Goal: Task Accomplishment & Management: Use online tool/utility

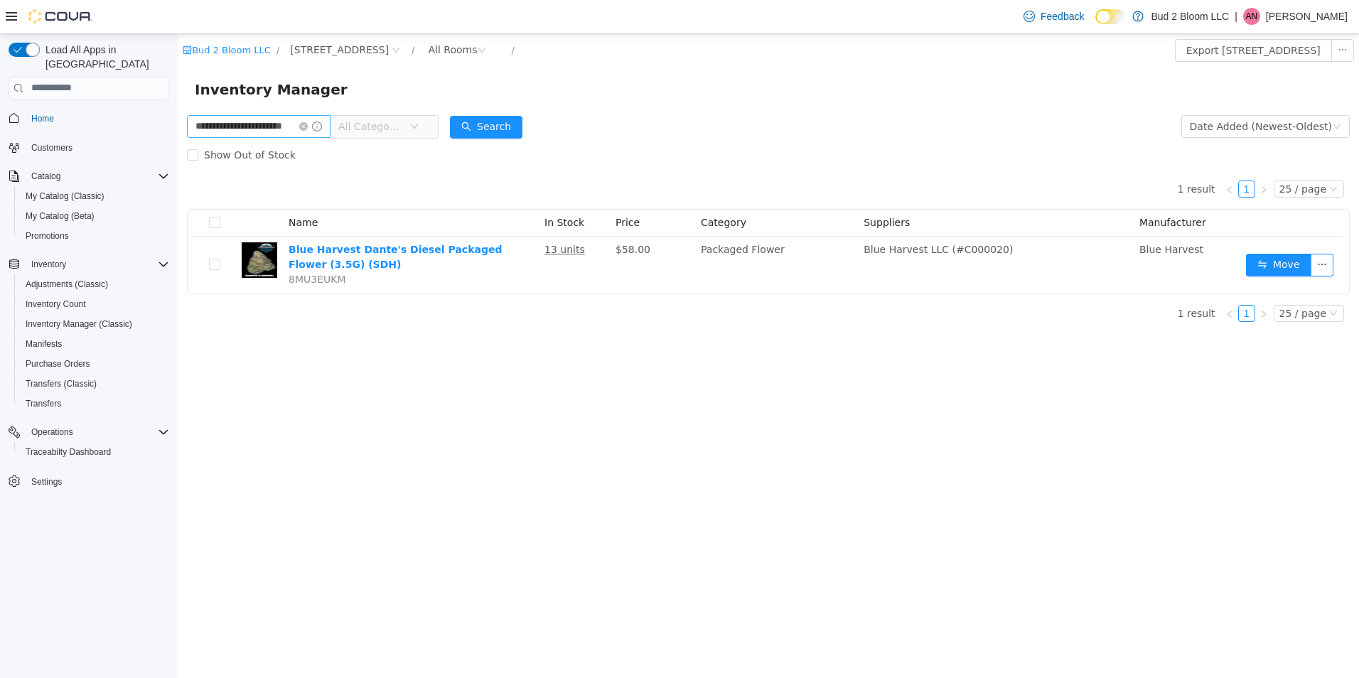
click at [308, 125] on icon "icon: close-circle" at bounding box center [303, 126] width 9 height 9
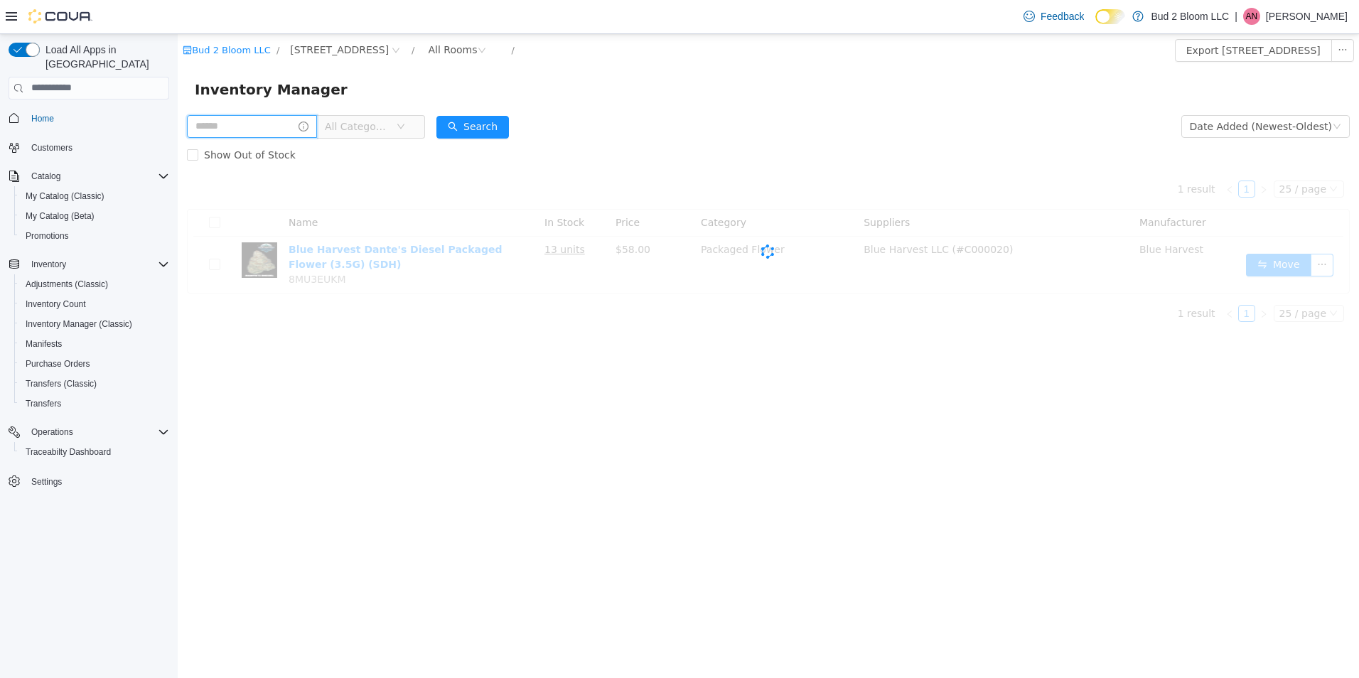
click at [287, 132] on input "text" at bounding box center [252, 125] width 130 height 23
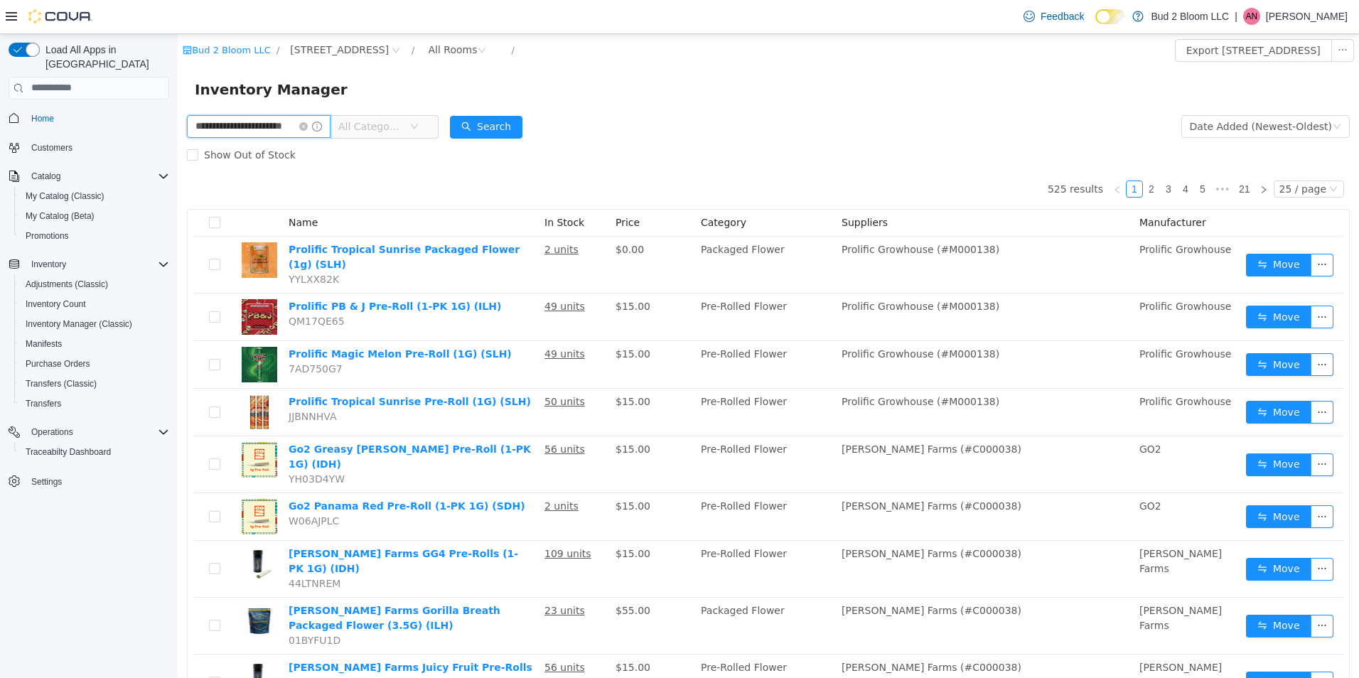
scroll to position [0, 18]
type input "**********"
click at [501, 119] on button "Search" at bounding box center [499, 126] width 73 height 23
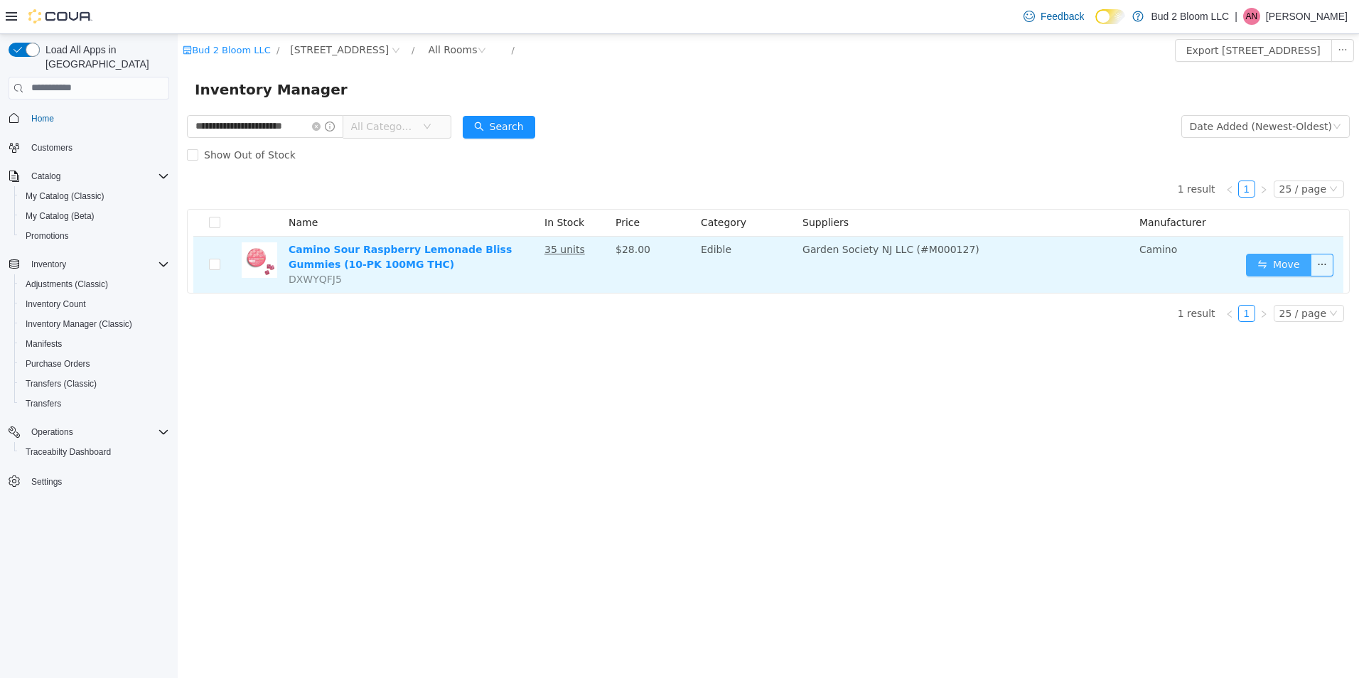
click at [1284, 268] on button "Move" at bounding box center [1278, 264] width 65 height 23
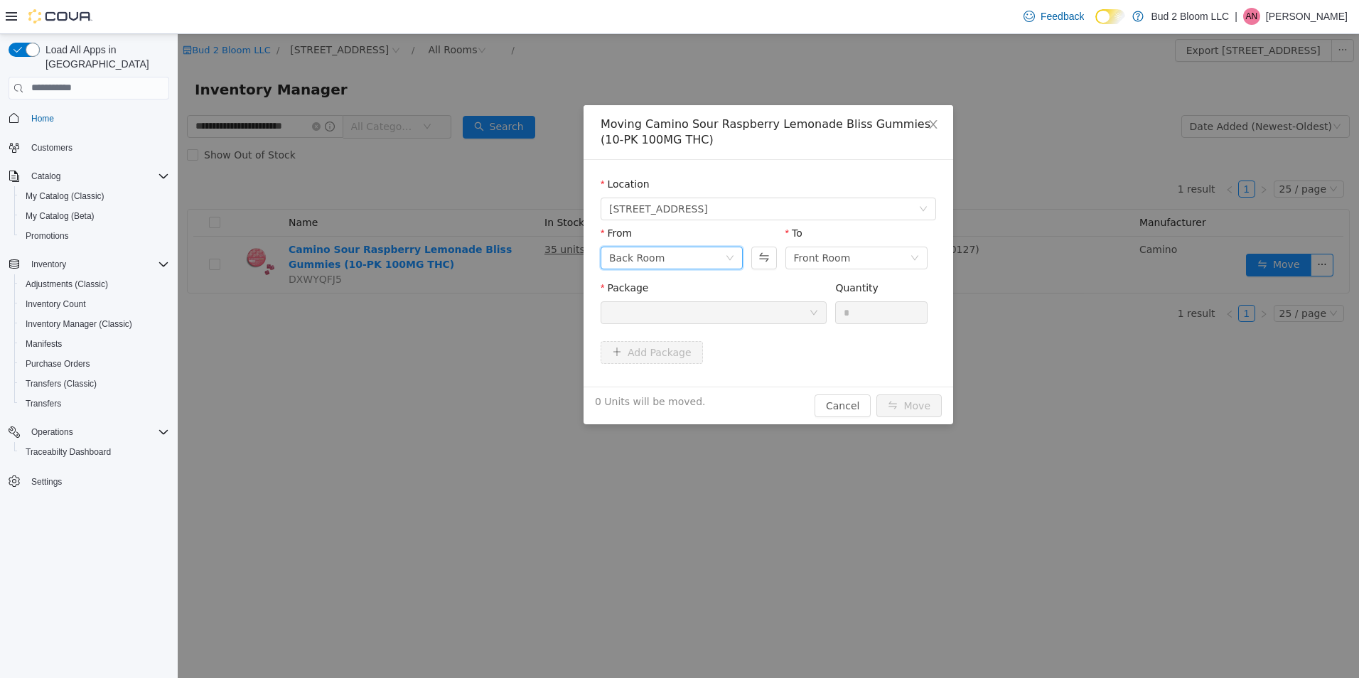
click at [668, 255] on div "Back Room" at bounding box center [667, 257] width 116 height 21
click at [674, 374] on li "DEAL ROOM (PROMO)" at bounding box center [672, 376] width 142 height 23
click at [715, 314] on div at bounding box center [709, 311] width 200 height 21
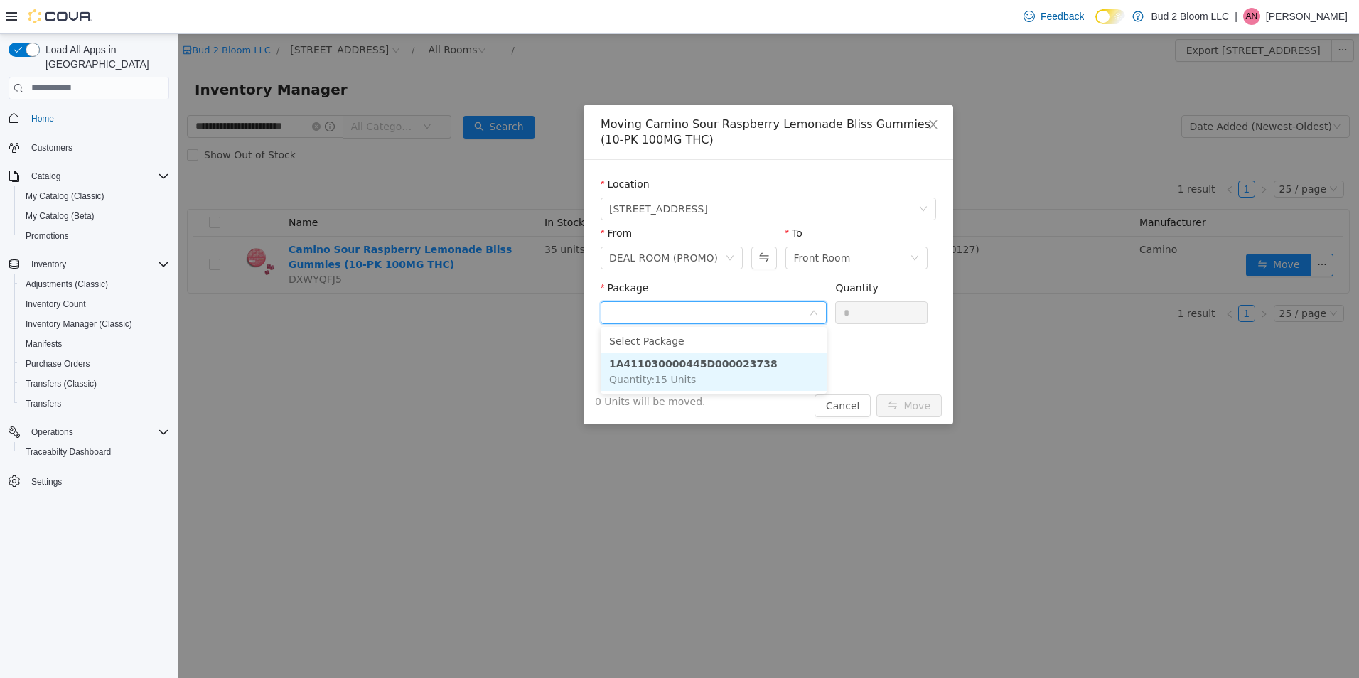
drag, startPoint x: 715, startPoint y: 360, endPoint x: 739, endPoint y: 360, distance: 24.2
click at [719, 360] on strong "1A411030000445D000023738" at bounding box center [693, 363] width 168 height 11
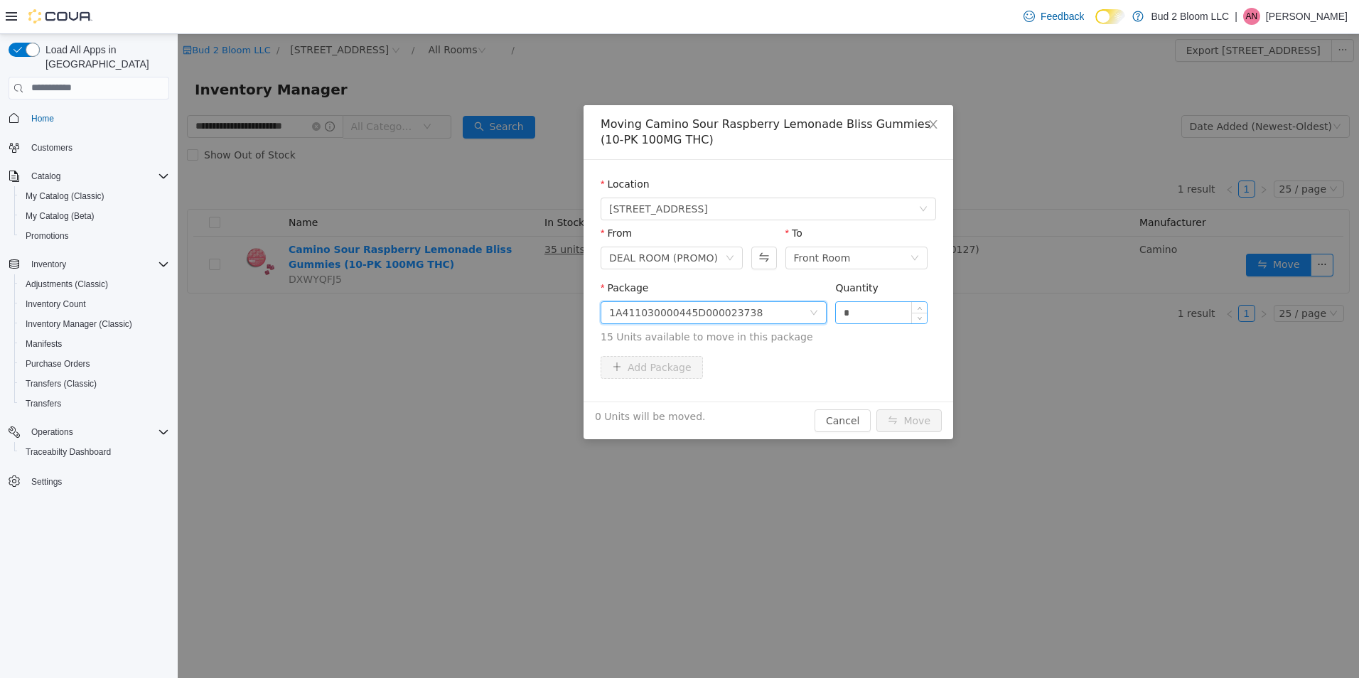
click at [862, 314] on input "*" at bounding box center [881, 311] width 91 height 21
type input "**"
click at [877, 409] on button "Move" at bounding box center [909, 420] width 65 height 23
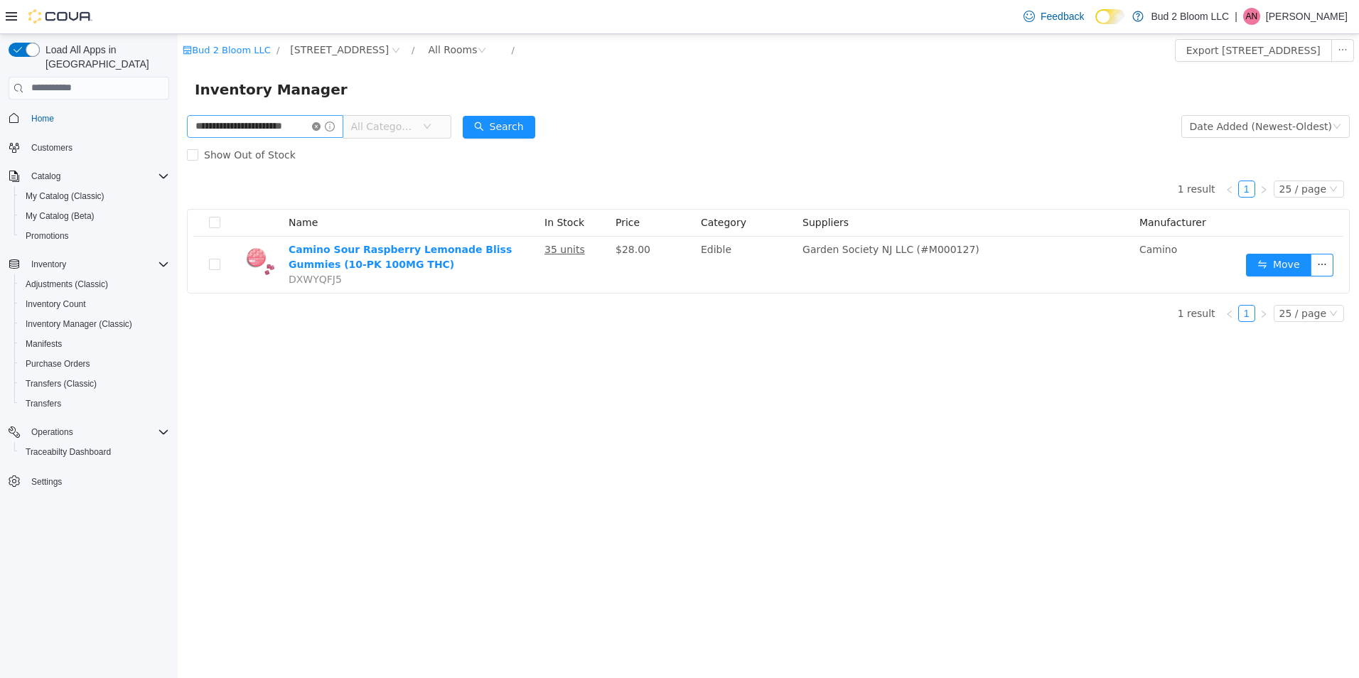
click at [319, 128] on icon "icon: close-circle" at bounding box center [316, 126] width 9 height 9
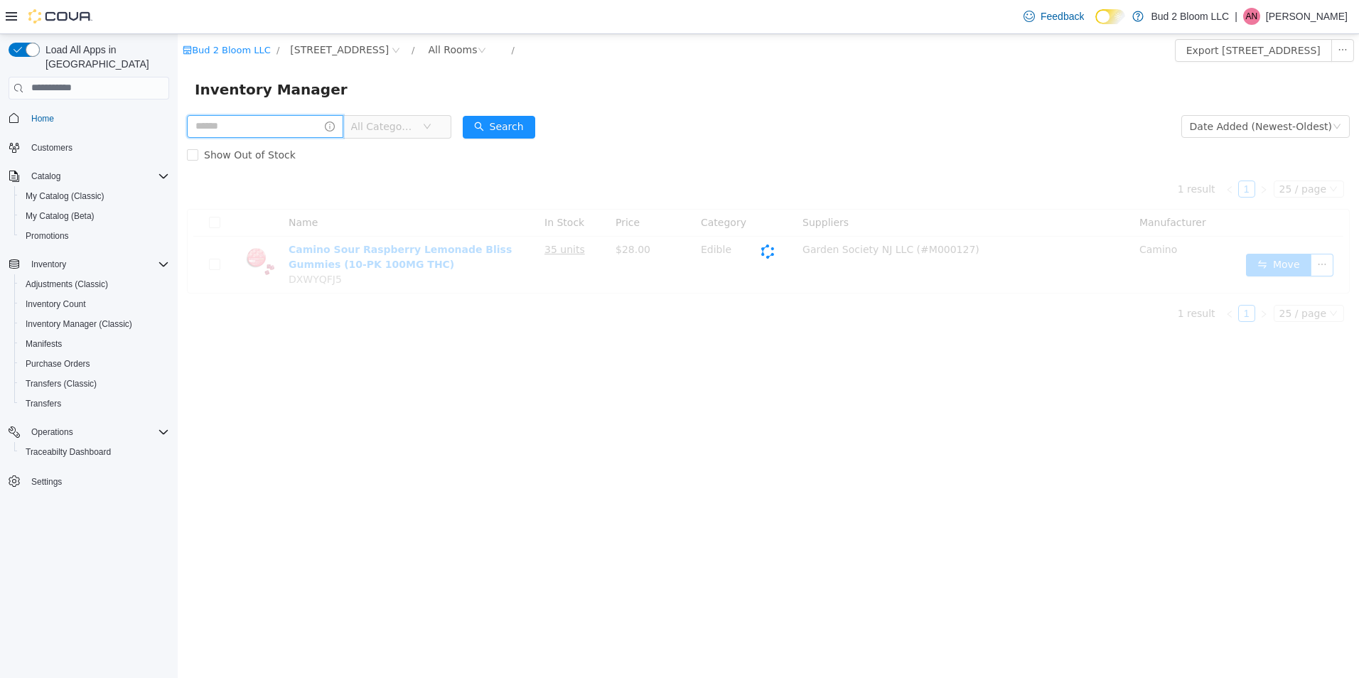
click at [299, 126] on input "text" at bounding box center [265, 125] width 156 height 23
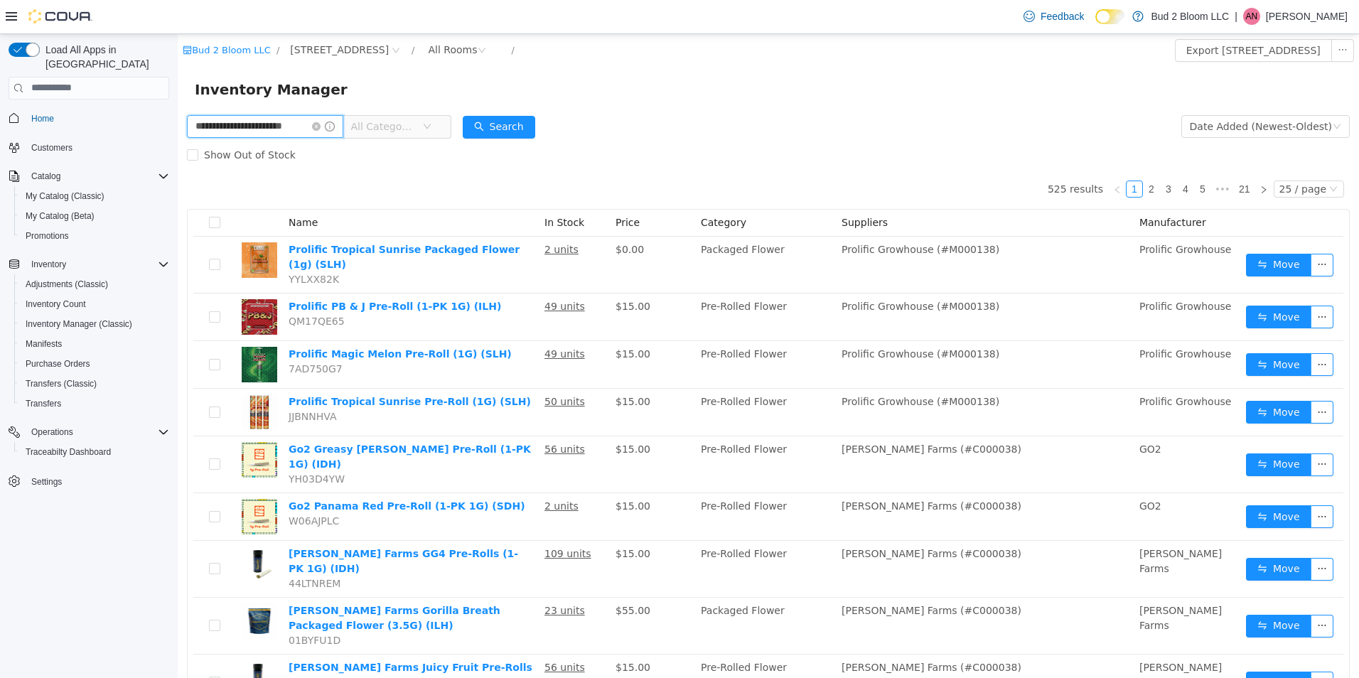
scroll to position [0, 18]
type input "**********"
click at [502, 127] on button "Search" at bounding box center [499, 126] width 73 height 23
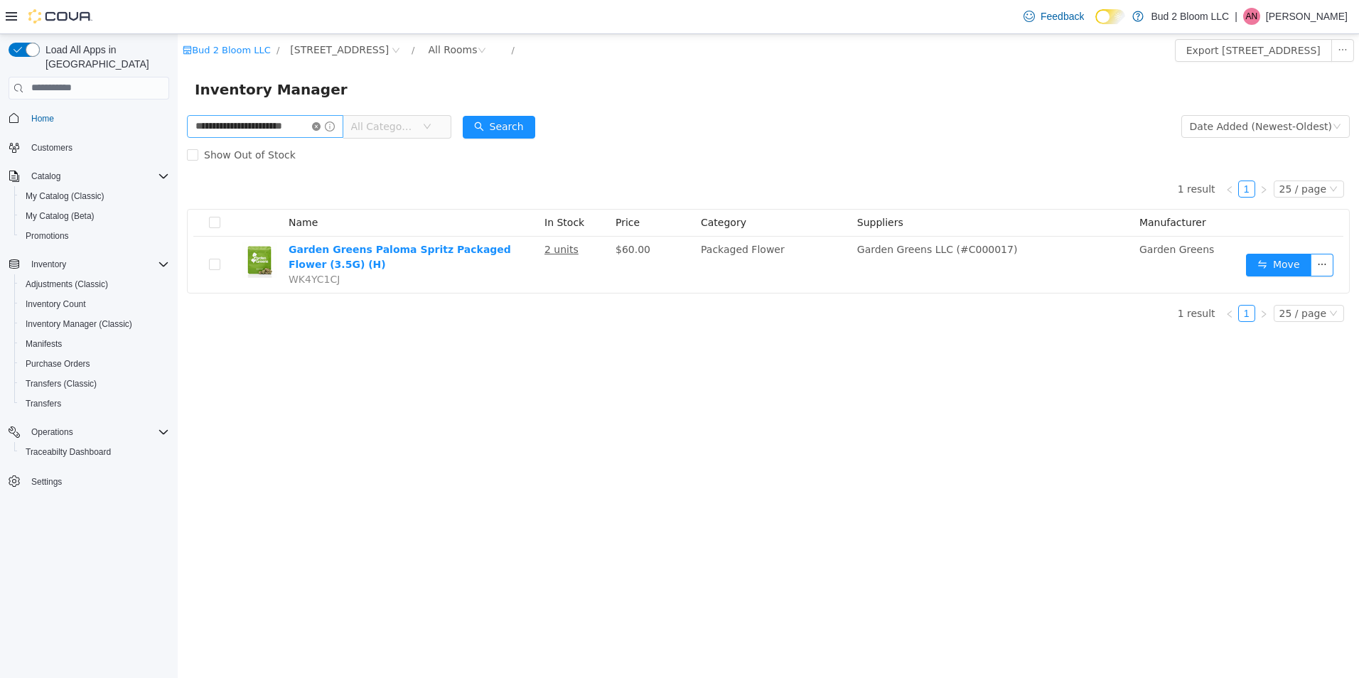
click at [313, 122] on icon "icon: close-circle" at bounding box center [316, 126] width 9 height 9
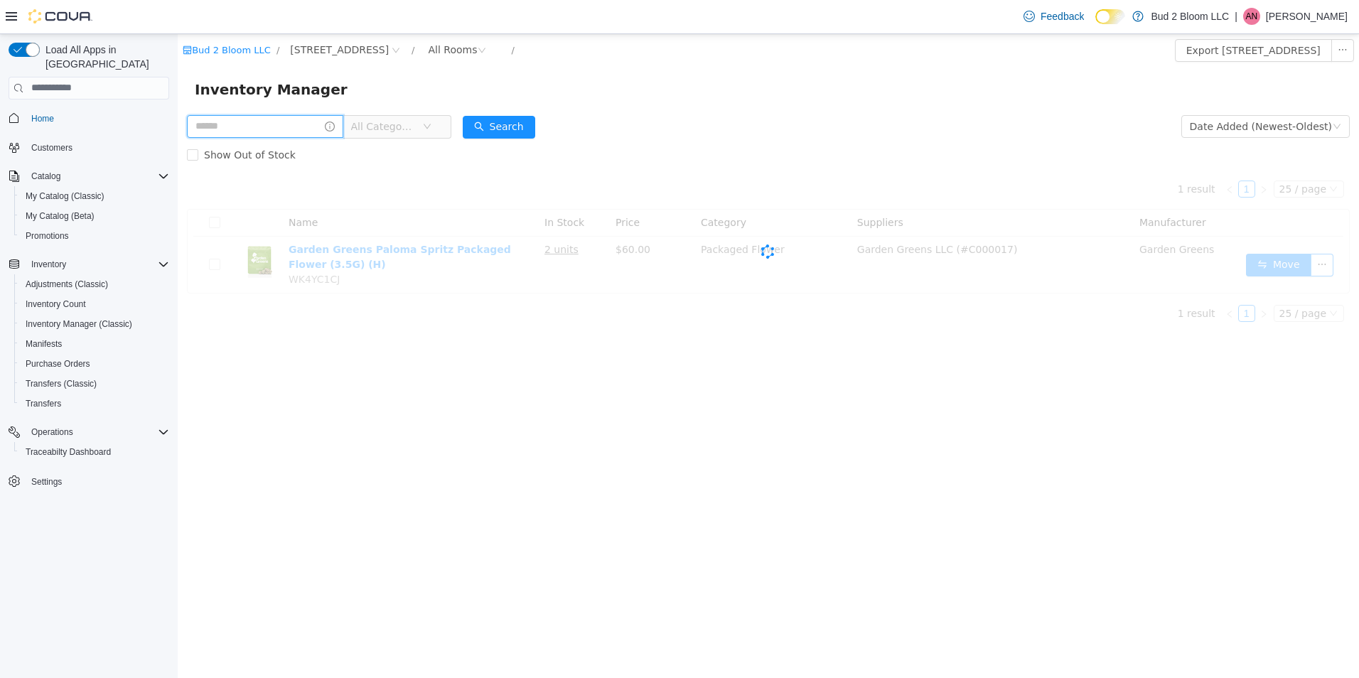
click at [289, 124] on input "text" at bounding box center [265, 125] width 156 height 23
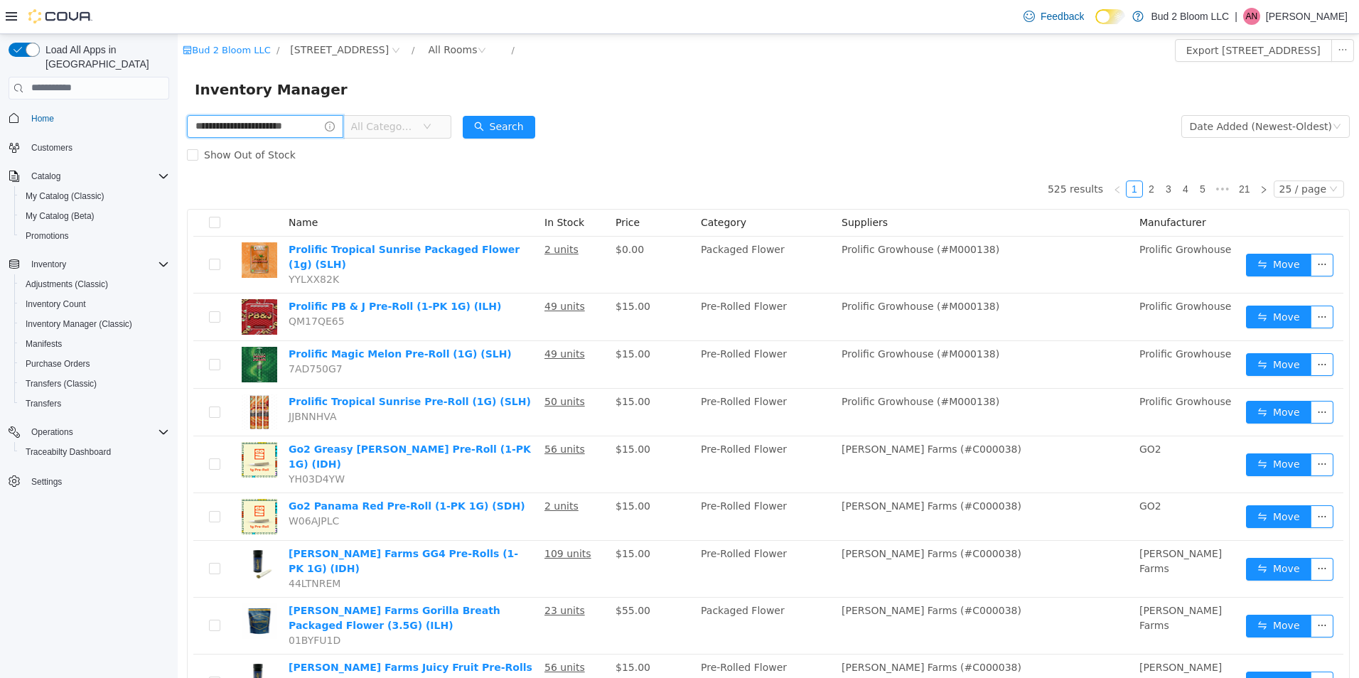
scroll to position [0, 18]
type input "**********"
click at [502, 128] on button "Search" at bounding box center [499, 126] width 73 height 23
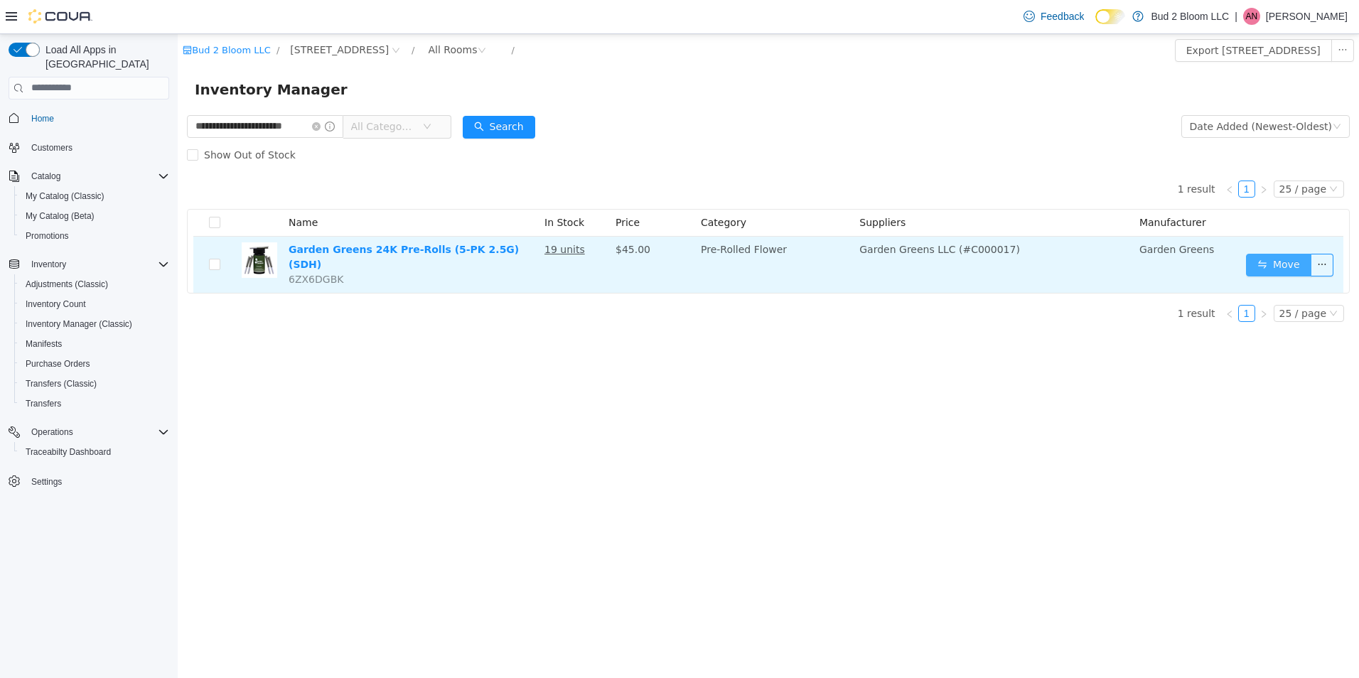
click at [1271, 256] on button "Move" at bounding box center [1278, 264] width 65 height 23
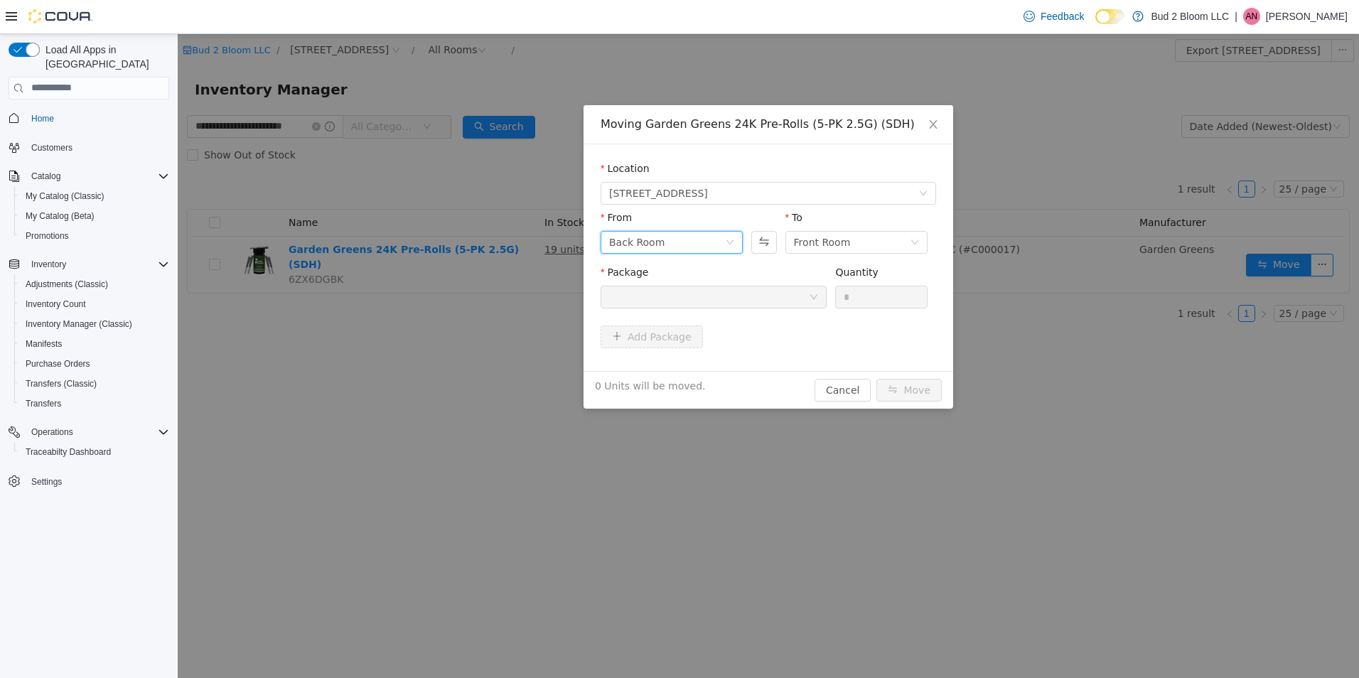
click at [688, 247] on div "Back Room" at bounding box center [667, 241] width 116 height 21
click at [669, 359] on li "DEAL ROOM (PROMO)" at bounding box center [672, 361] width 142 height 23
click at [752, 291] on div at bounding box center [709, 296] width 200 height 21
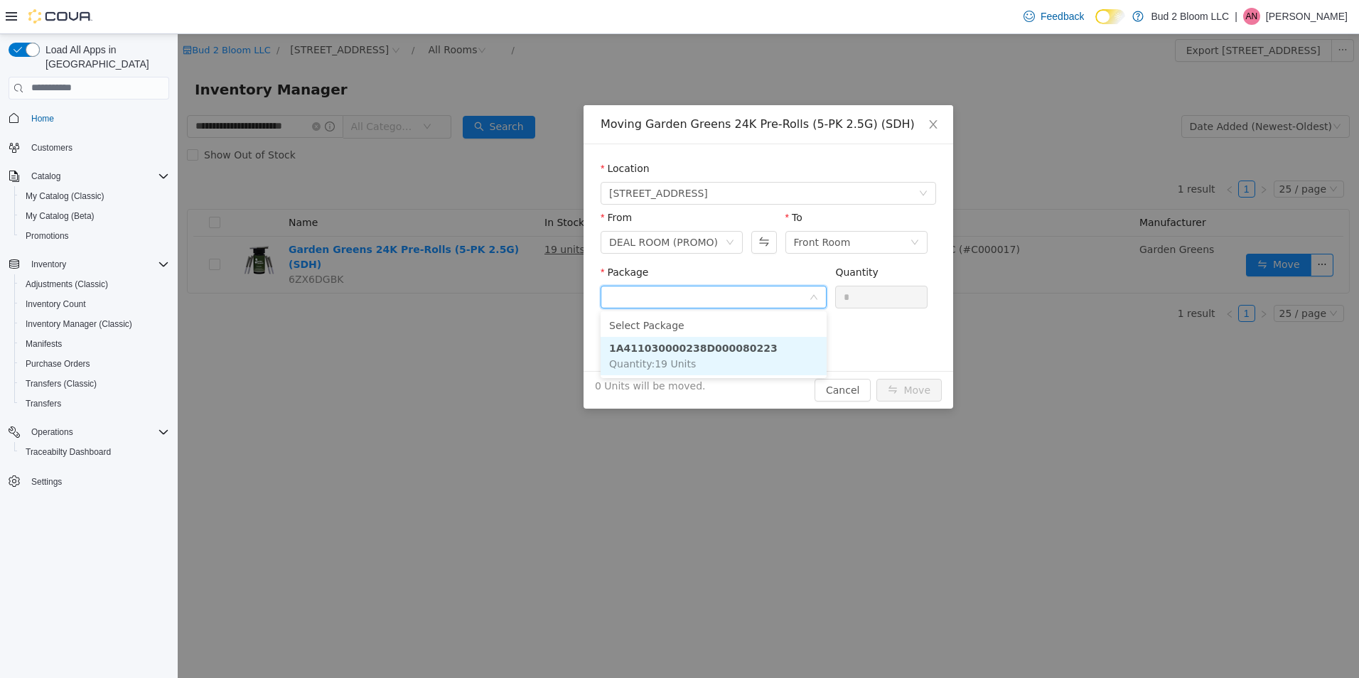
drag, startPoint x: 736, startPoint y: 347, endPoint x: 764, endPoint y: 328, distance: 33.3
click at [737, 347] on strong "1A411030000238D000080223" at bounding box center [693, 347] width 168 height 11
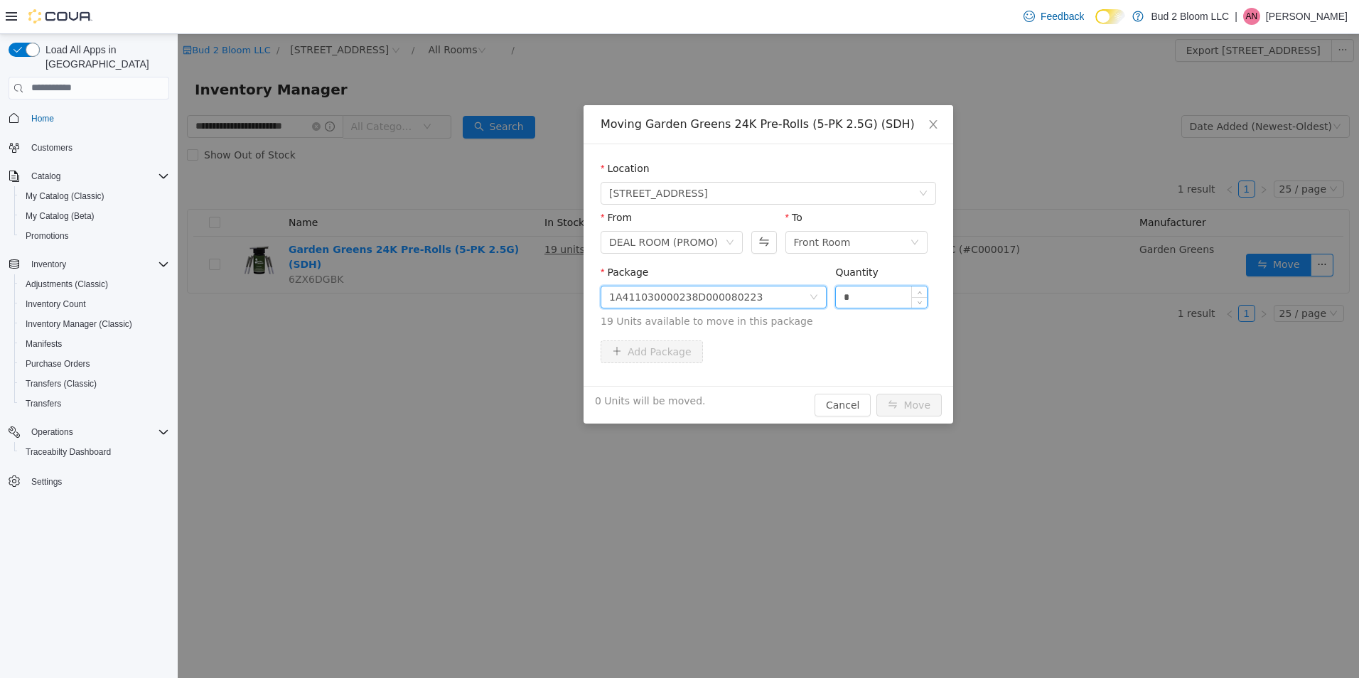
click at [852, 299] on input "*" at bounding box center [881, 296] width 91 height 21
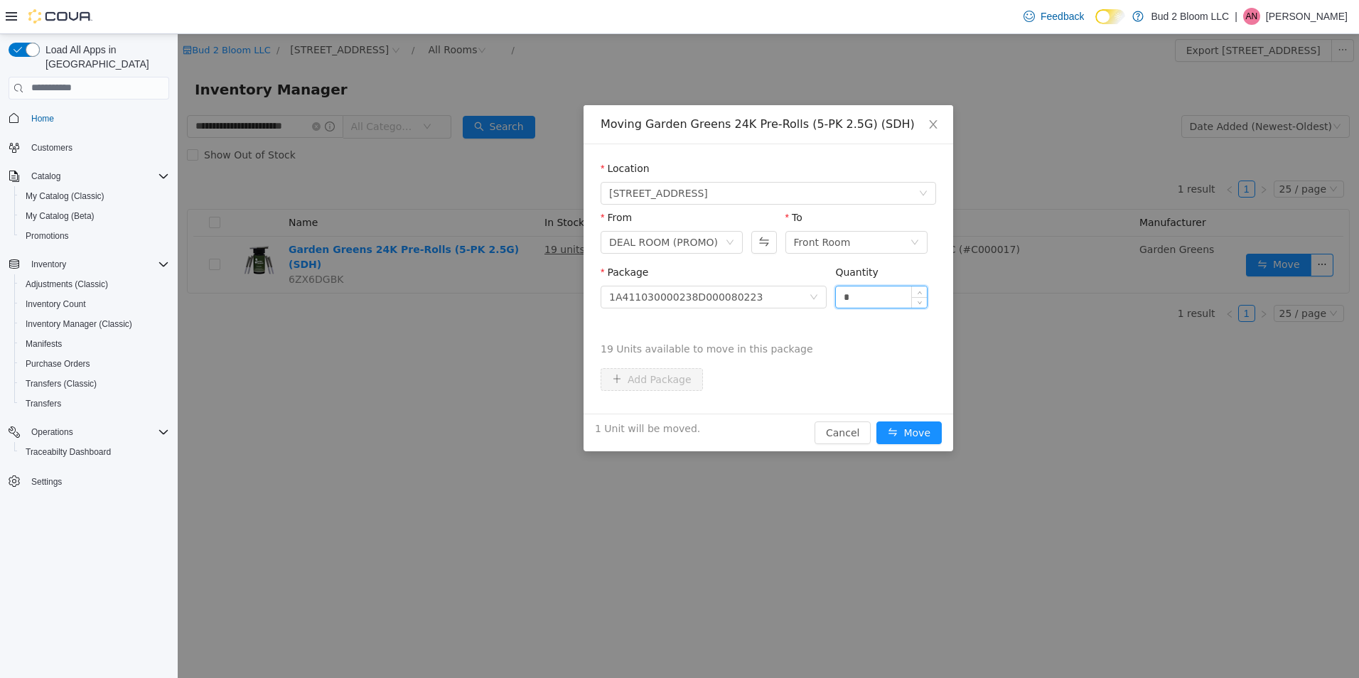
type input "*"
click at [877, 421] on button "Move" at bounding box center [909, 432] width 65 height 23
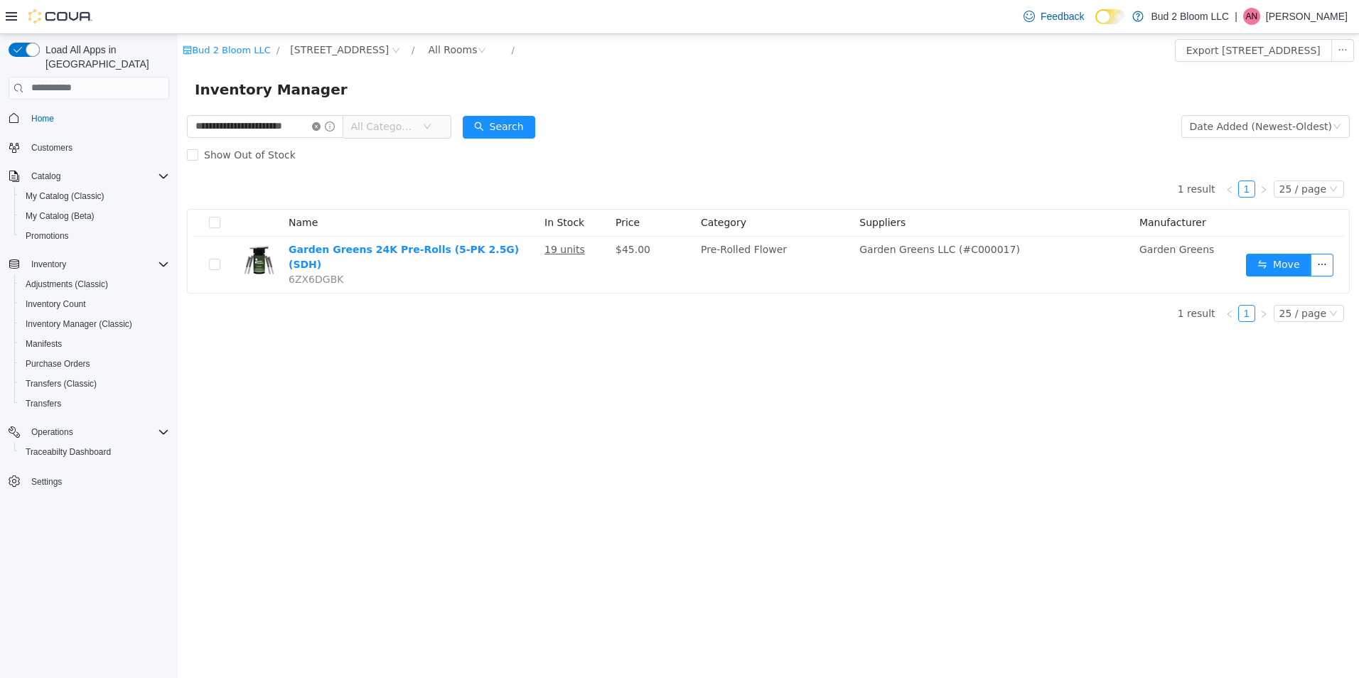
click at [318, 122] on icon "icon: close-circle" at bounding box center [316, 126] width 9 height 9
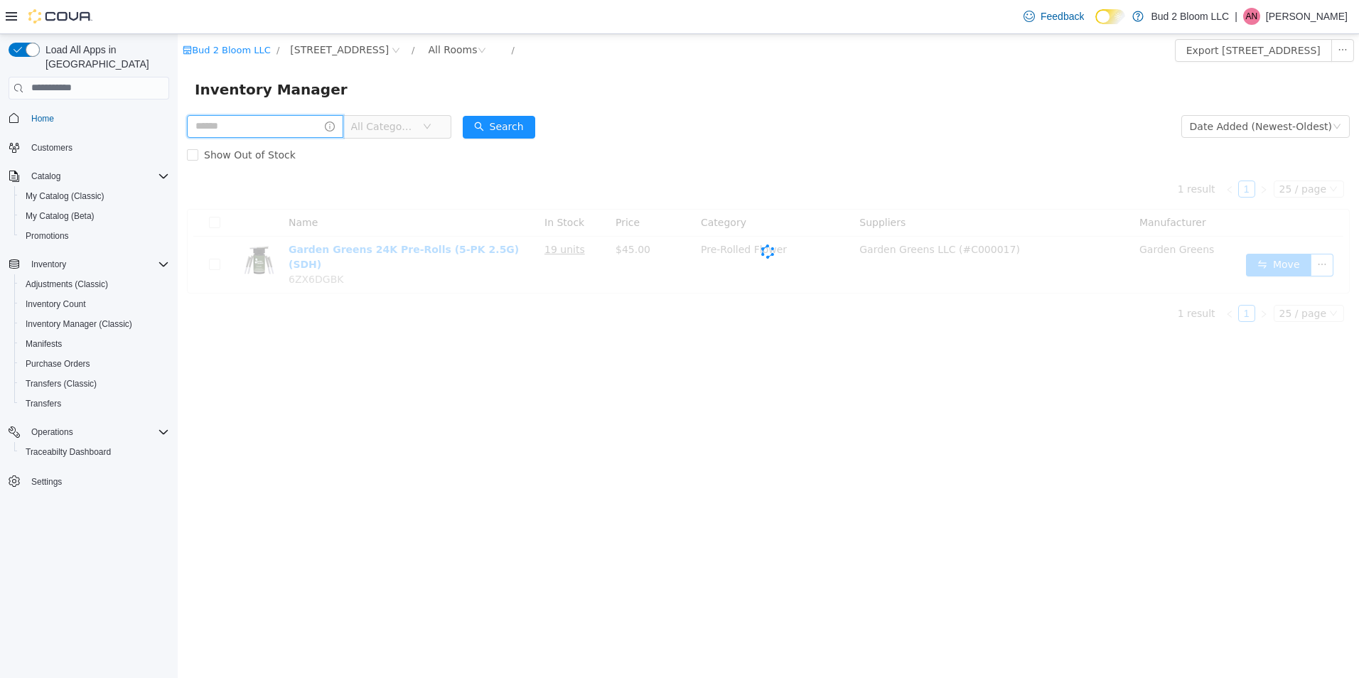
drag, startPoint x: 287, startPoint y: 125, endPoint x: 281, endPoint y: 129, distance: 7.3
click at [287, 125] on input "text" at bounding box center [265, 125] width 156 height 23
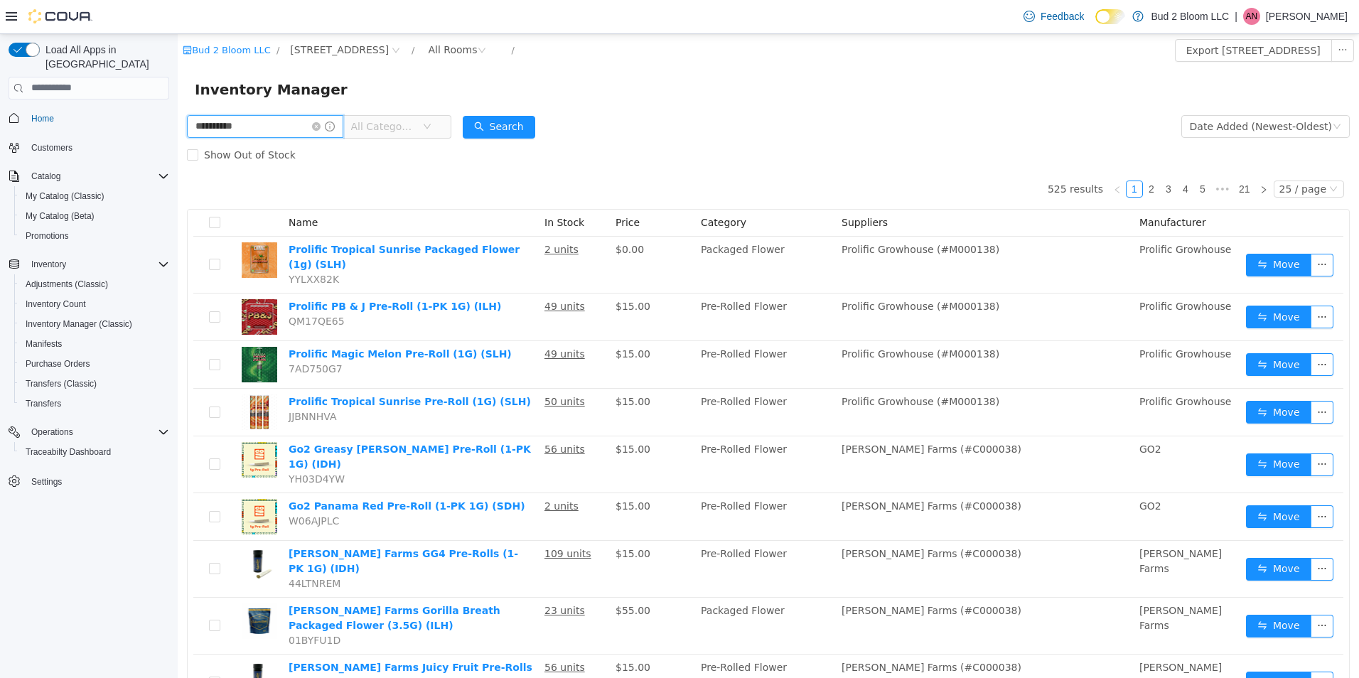
type input "**********"
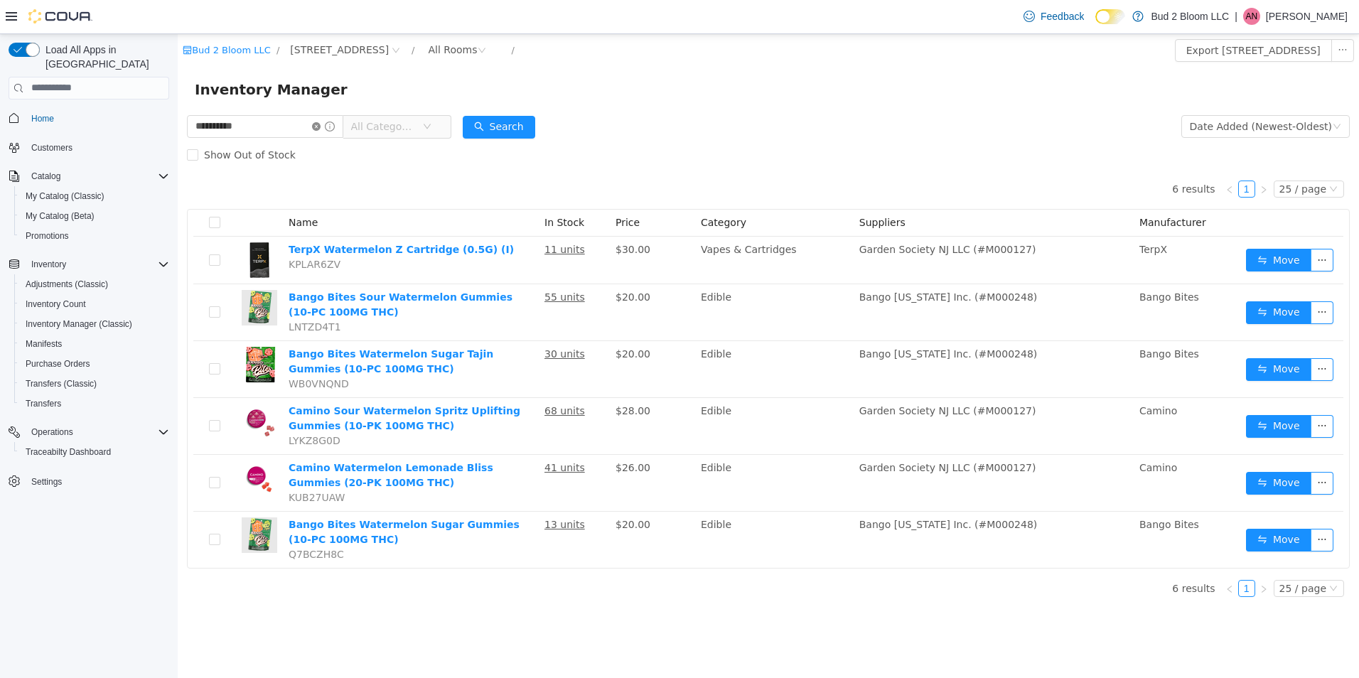
click at [318, 127] on icon "icon: close-circle" at bounding box center [316, 126] width 9 height 9
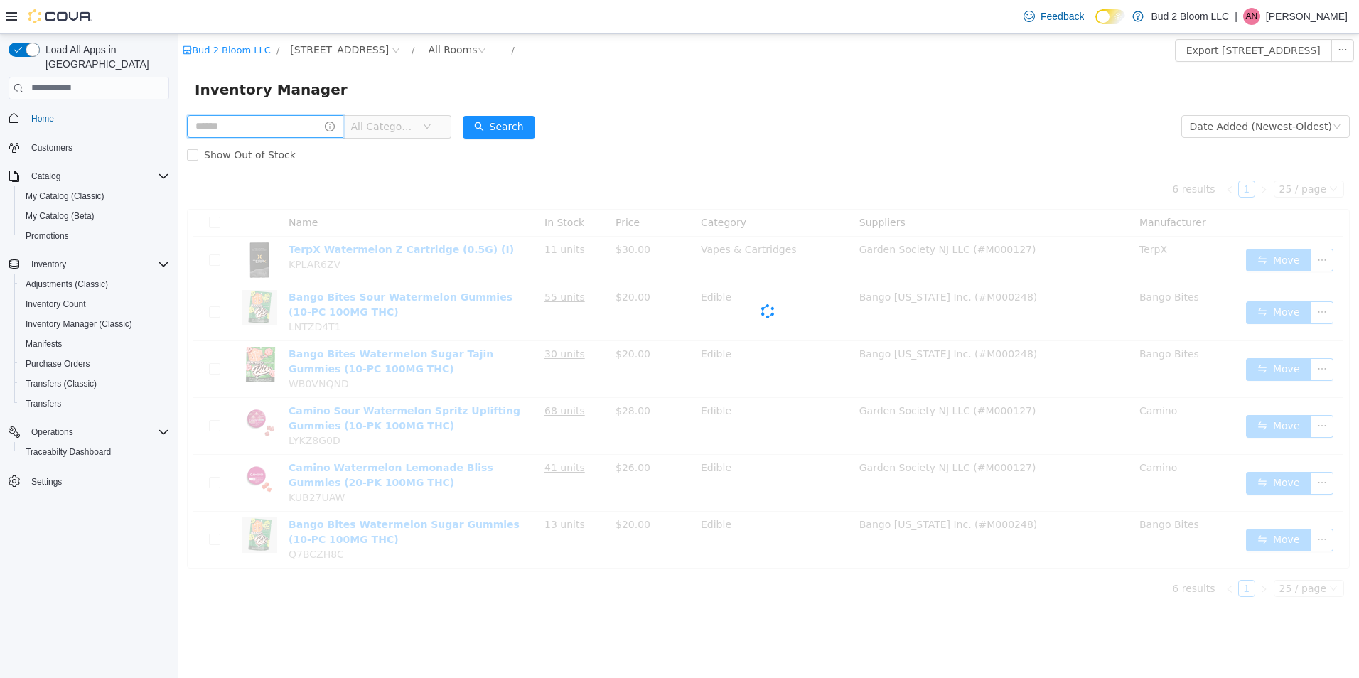
click at [295, 127] on input "text" at bounding box center [265, 125] width 156 height 23
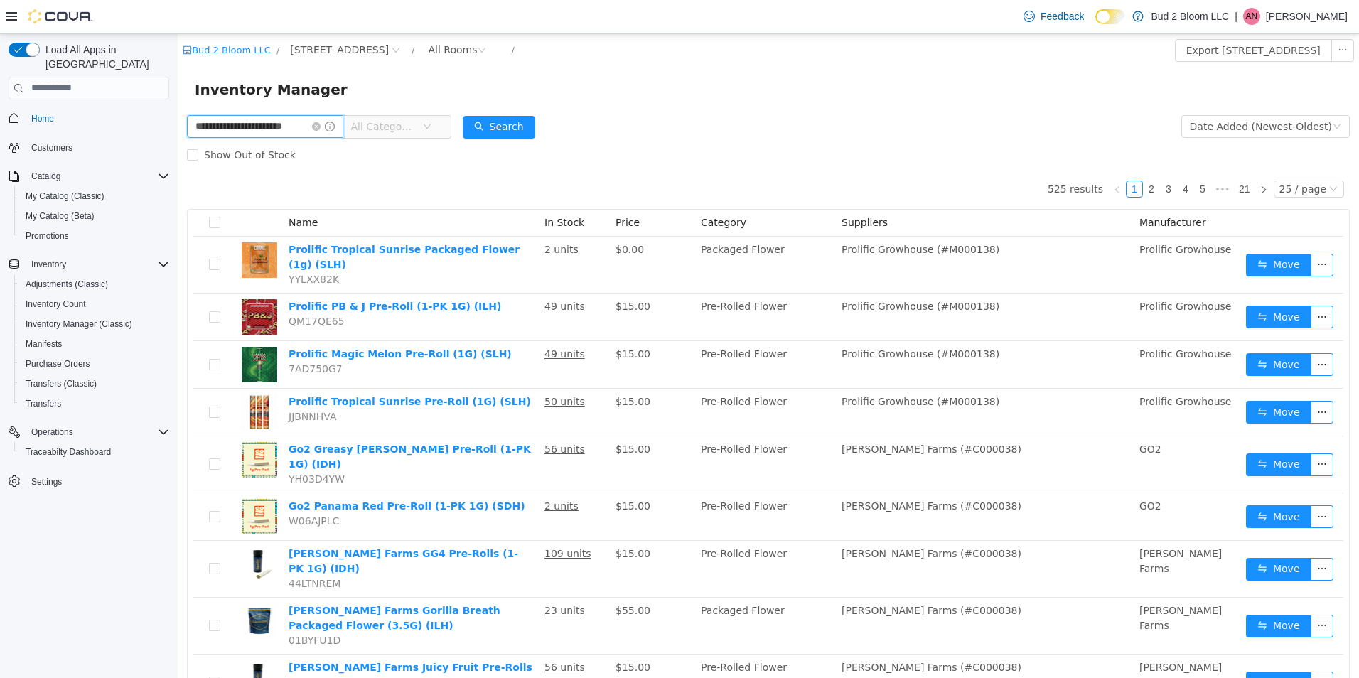
scroll to position [0, 17]
type input "**********"
click at [497, 124] on button "Search" at bounding box center [499, 126] width 73 height 23
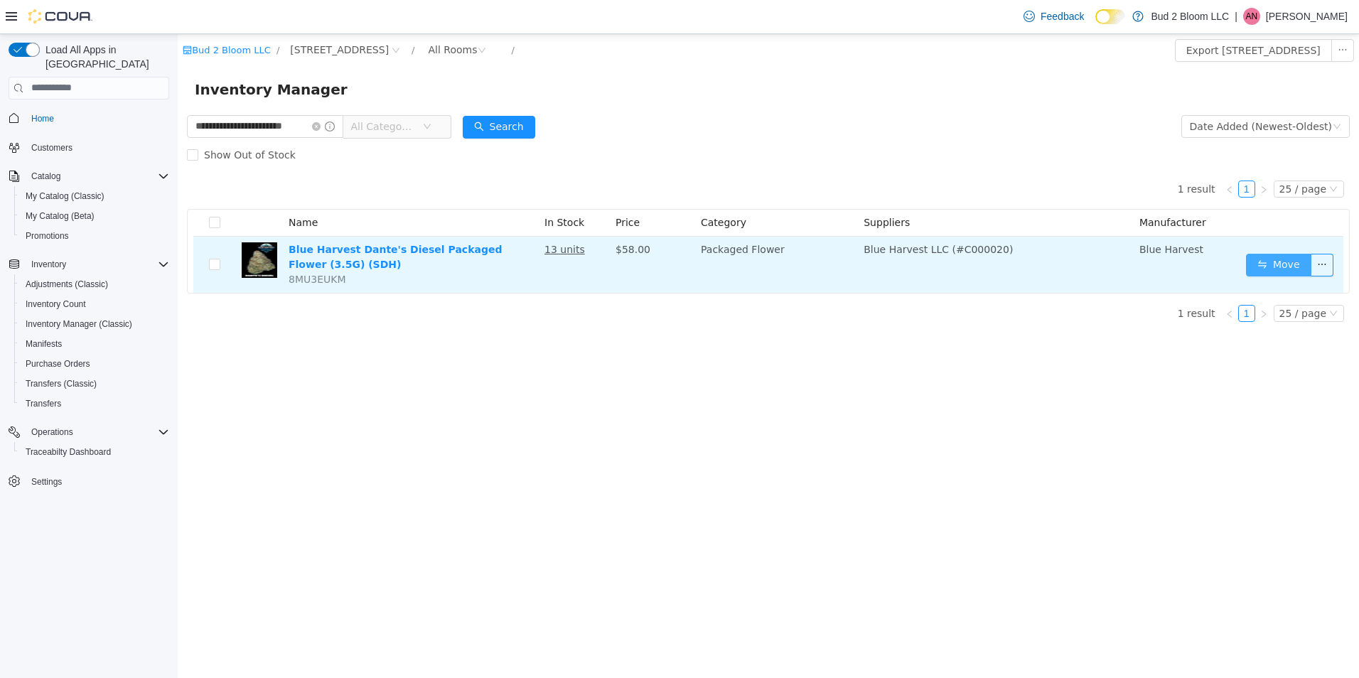
click at [1288, 262] on button "Move" at bounding box center [1278, 264] width 65 height 23
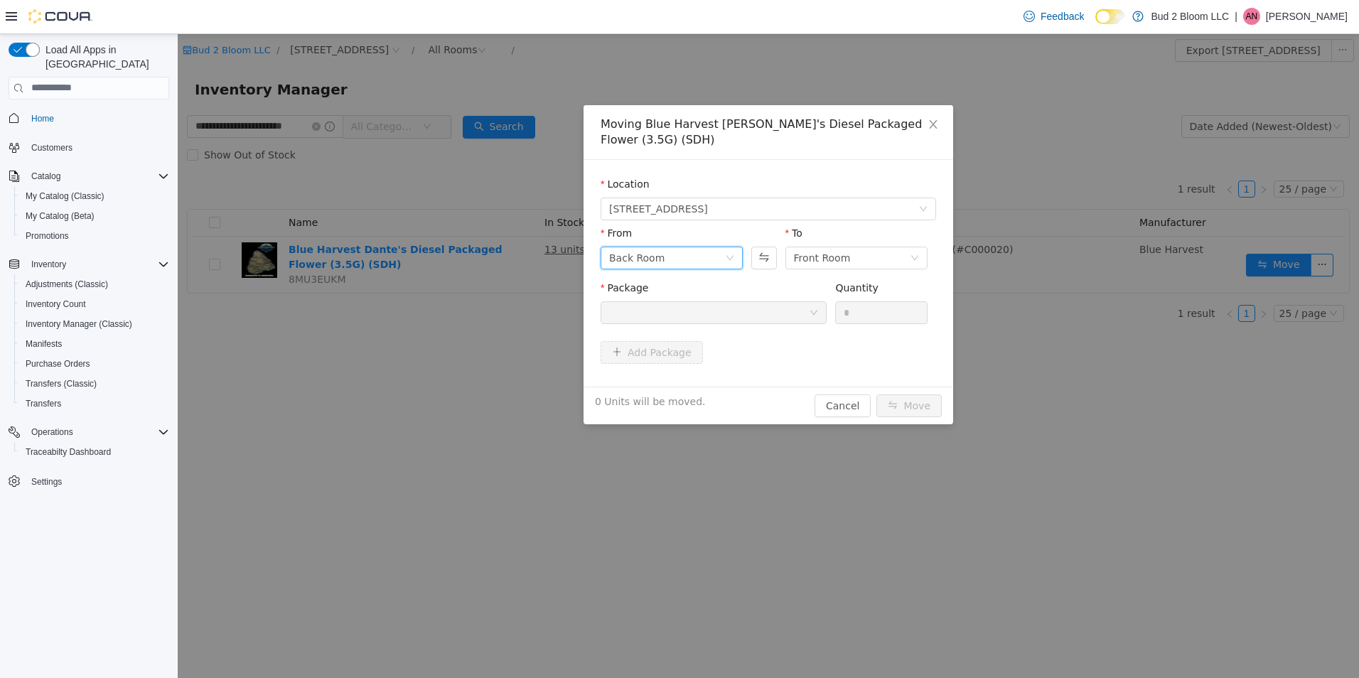
click at [685, 259] on div "Back Room" at bounding box center [667, 257] width 116 height 21
click at [646, 397] on li "Quarantine" at bounding box center [672, 399] width 142 height 23
click at [763, 307] on div at bounding box center [709, 311] width 200 height 21
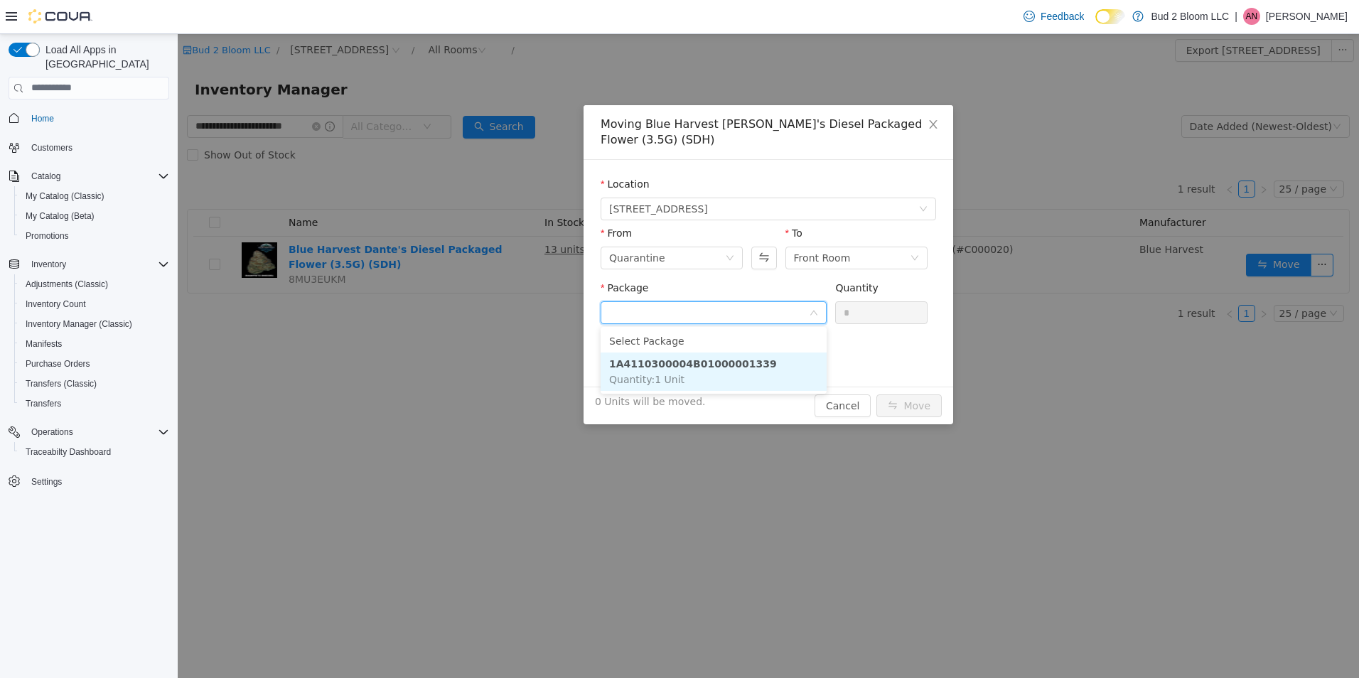
click at [746, 358] on li "1A4110300004B01000001339 Quantity : 1 Unit" at bounding box center [714, 371] width 226 height 38
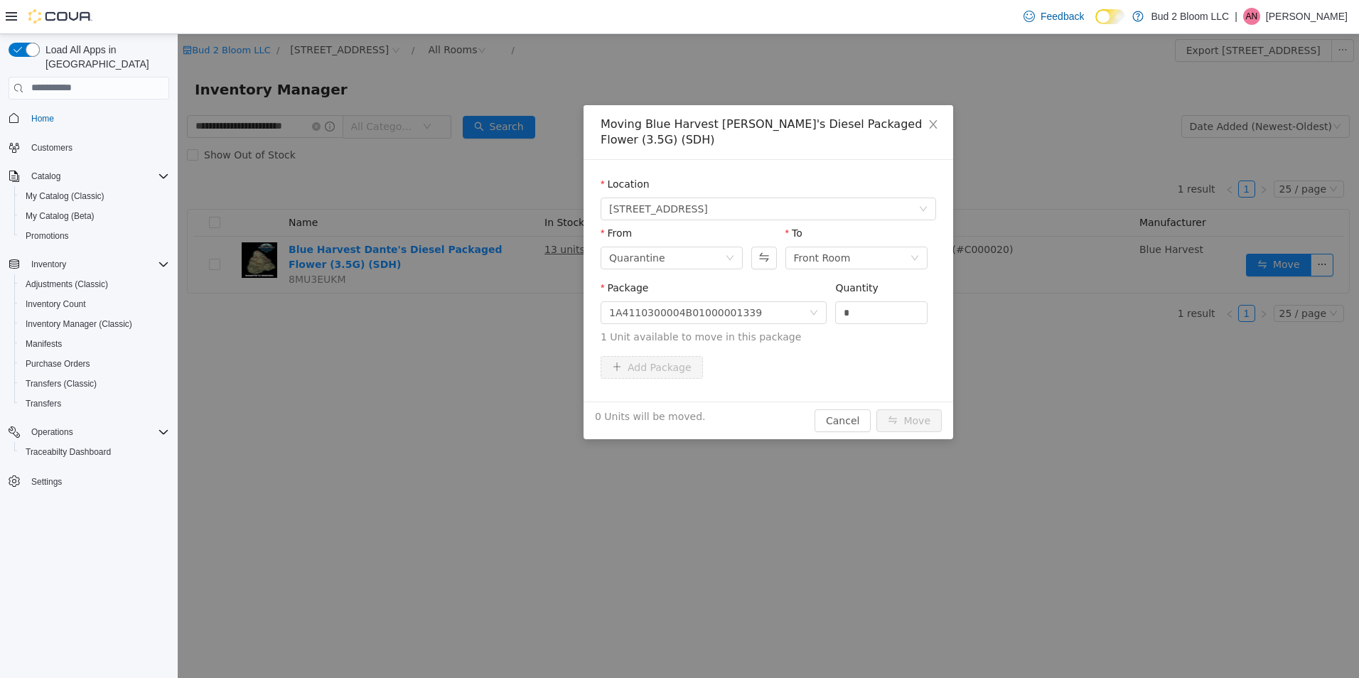
click at [904, 323] on div "Quantity *" at bounding box center [881, 304] width 92 height 49
click at [887, 311] on input "*" at bounding box center [881, 311] width 91 height 21
type input "**"
click at [877, 409] on button "Move" at bounding box center [909, 420] width 65 height 23
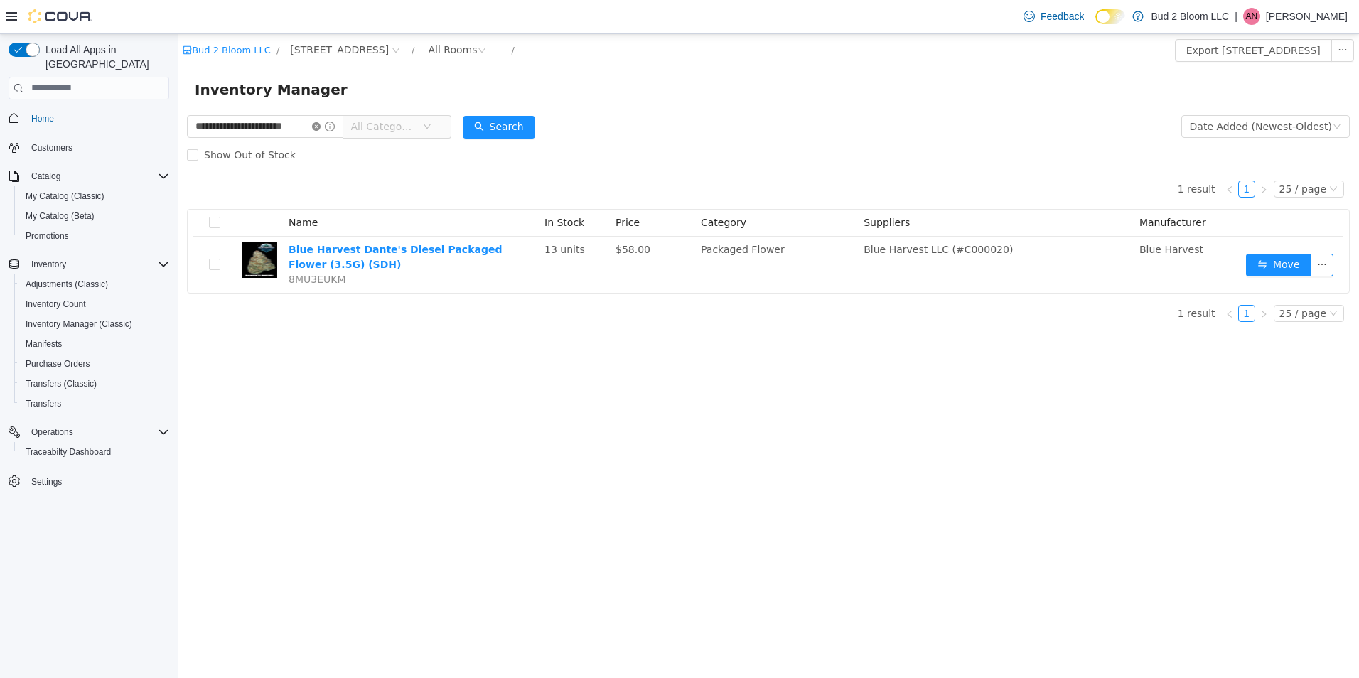
click at [318, 126] on icon "icon: close-circle" at bounding box center [316, 126] width 9 height 9
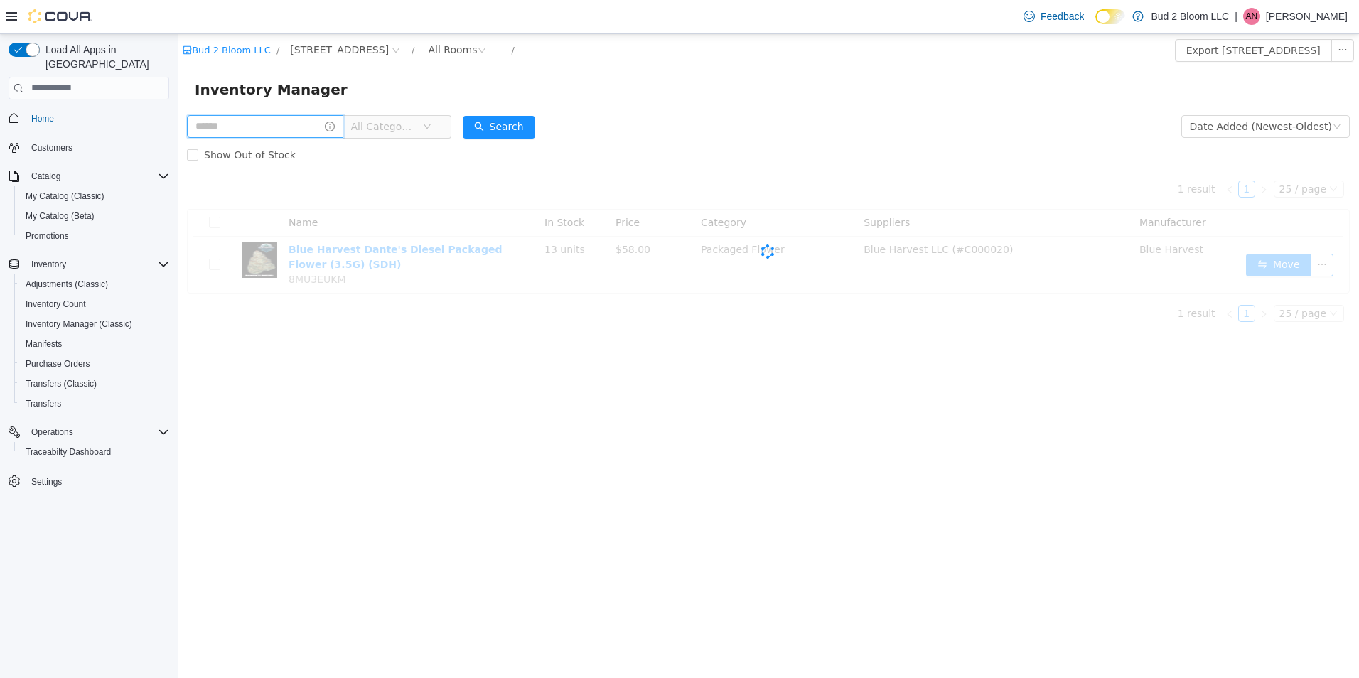
click at [283, 133] on input "text" at bounding box center [265, 125] width 156 height 23
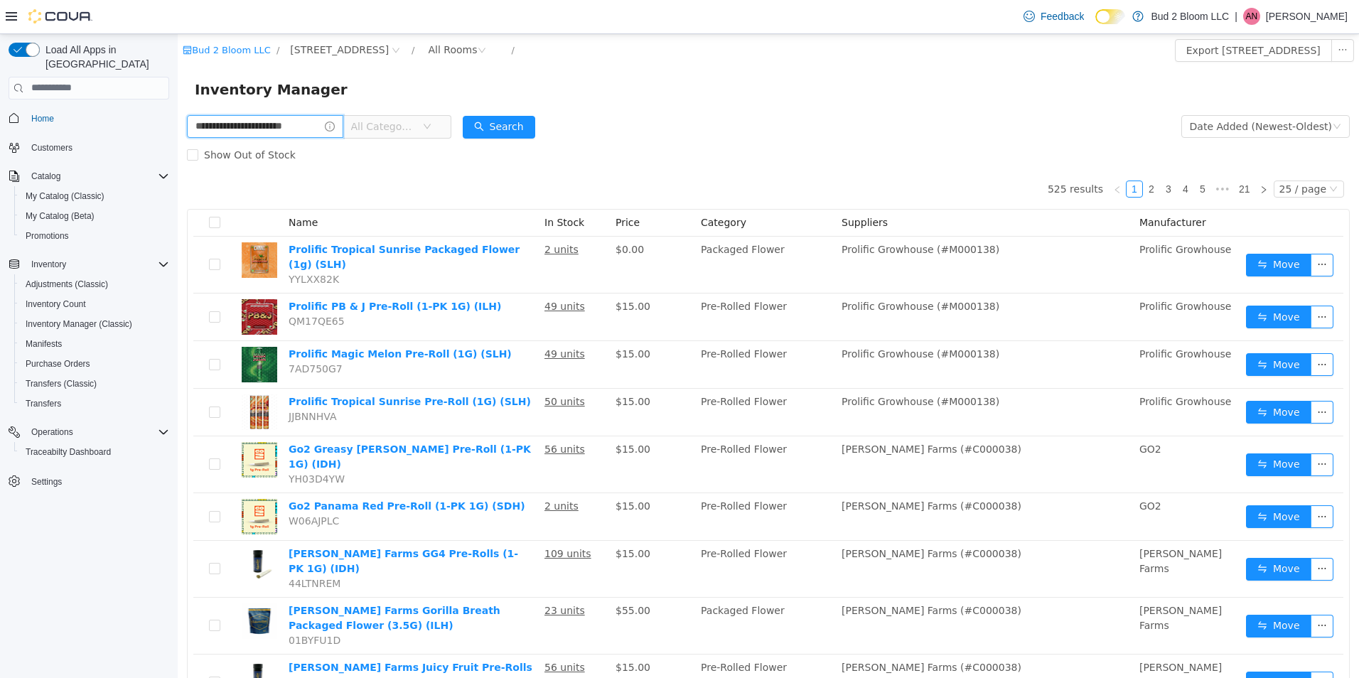
scroll to position [0, 16]
type input "**********"
click at [513, 128] on button "Search" at bounding box center [499, 126] width 73 height 23
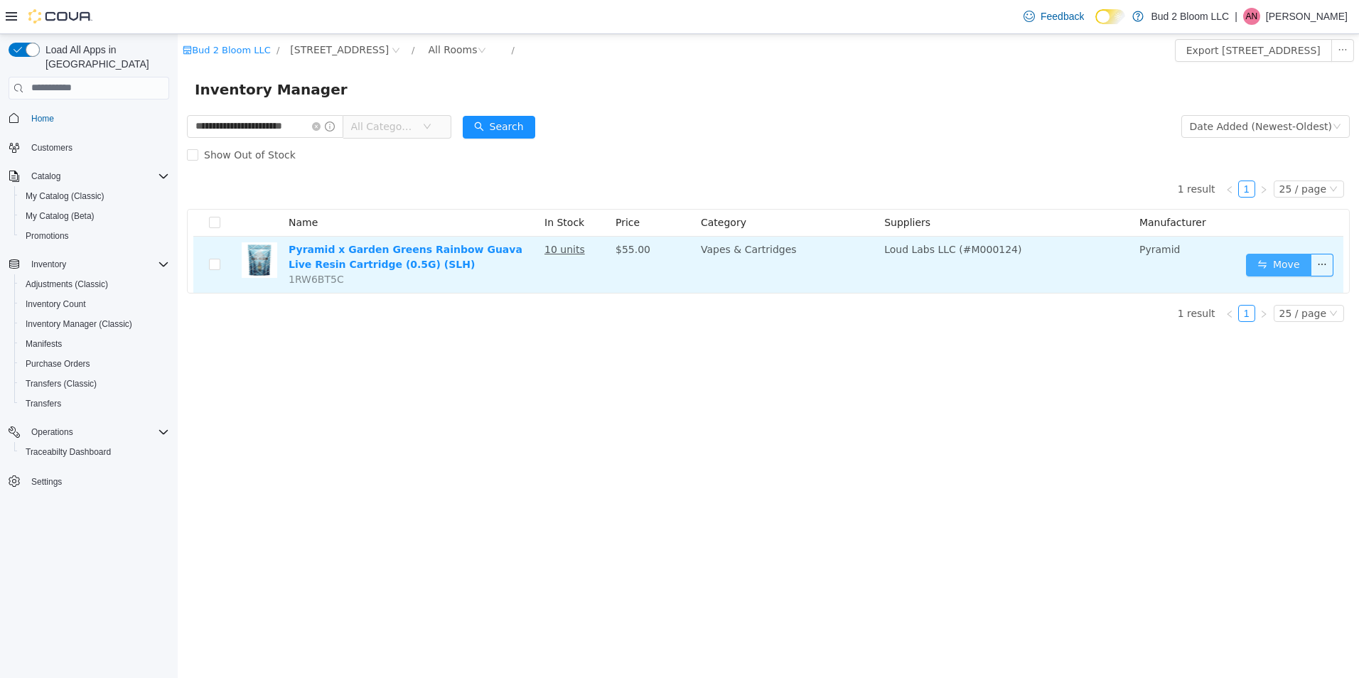
click at [1276, 264] on button "Move" at bounding box center [1278, 264] width 65 height 23
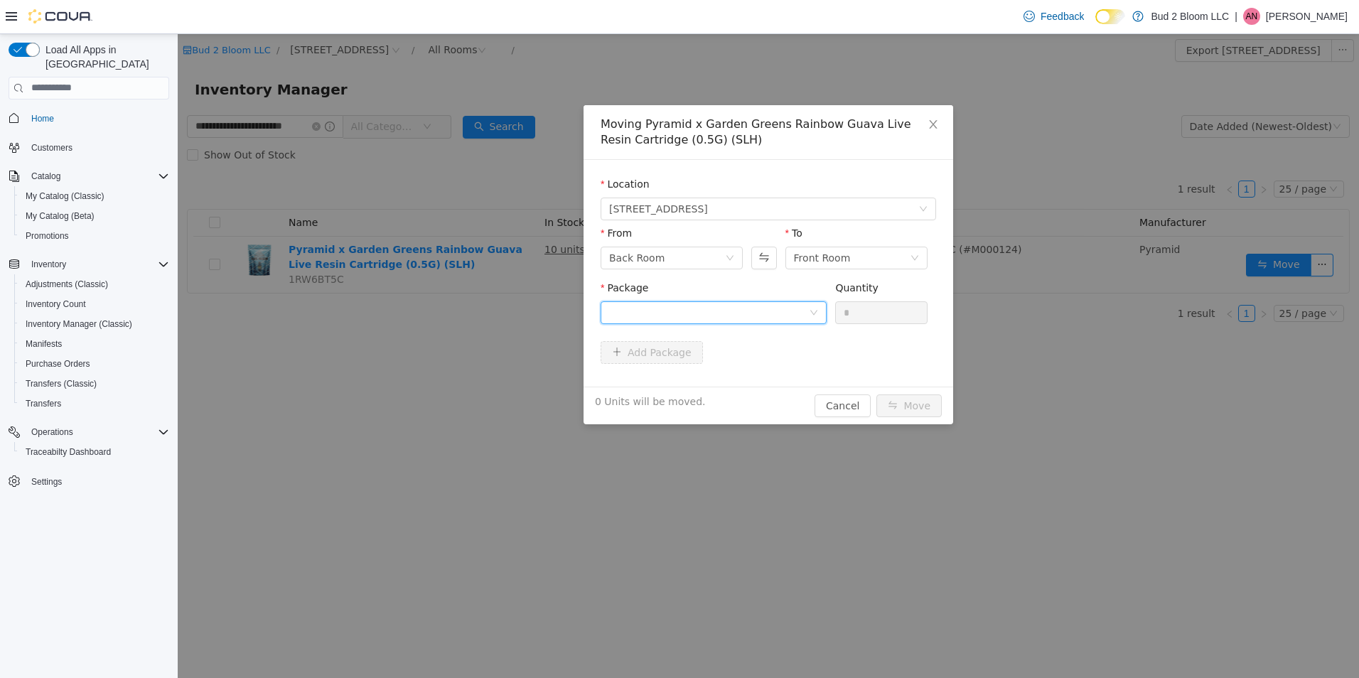
click at [690, 319] on div at bounding box center [709, 311] width 200 height 21
drag, startPoint x: 720, startPoint y: 362, endPoint x: 790, endPoint y: 326, distance: 78.2
click at [721, 362] on strong "1A4110300002969000020213" at bounding box center [692, 363] width 167 height 11
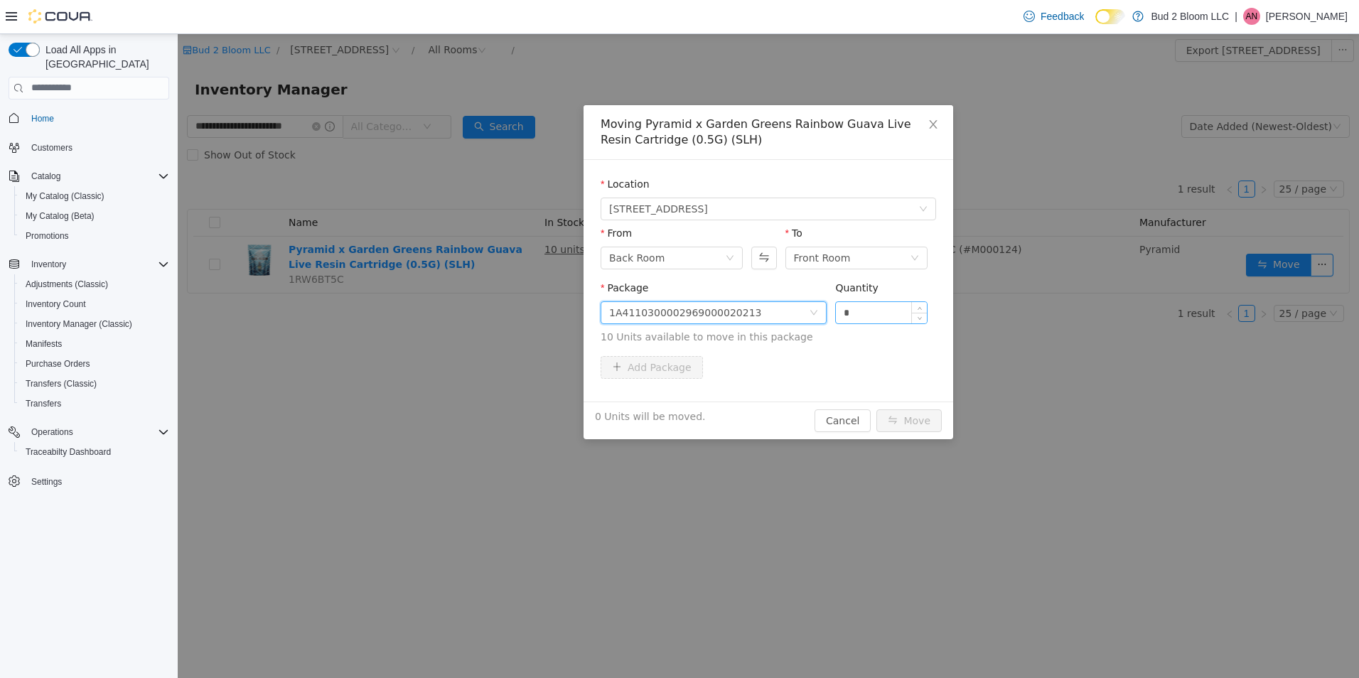
click at [844, 315] on input "*" at bounding box center [881, 311] width 91 height 21
type input "**"
click at [877, 409] on button "Move" at bounding box center [909, 420] width 65 height 23
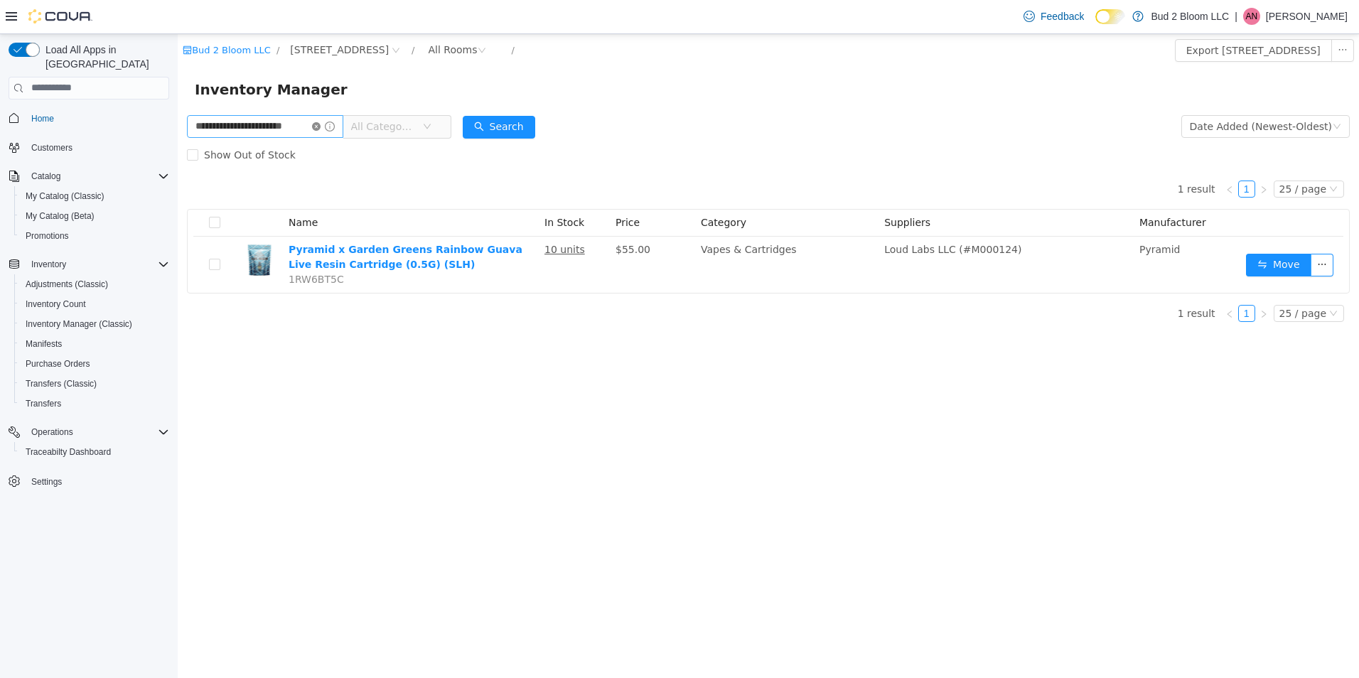
click at [317, 124] on icon "icon: close-circle" at bounding box center [316, 126] width 9 height 9
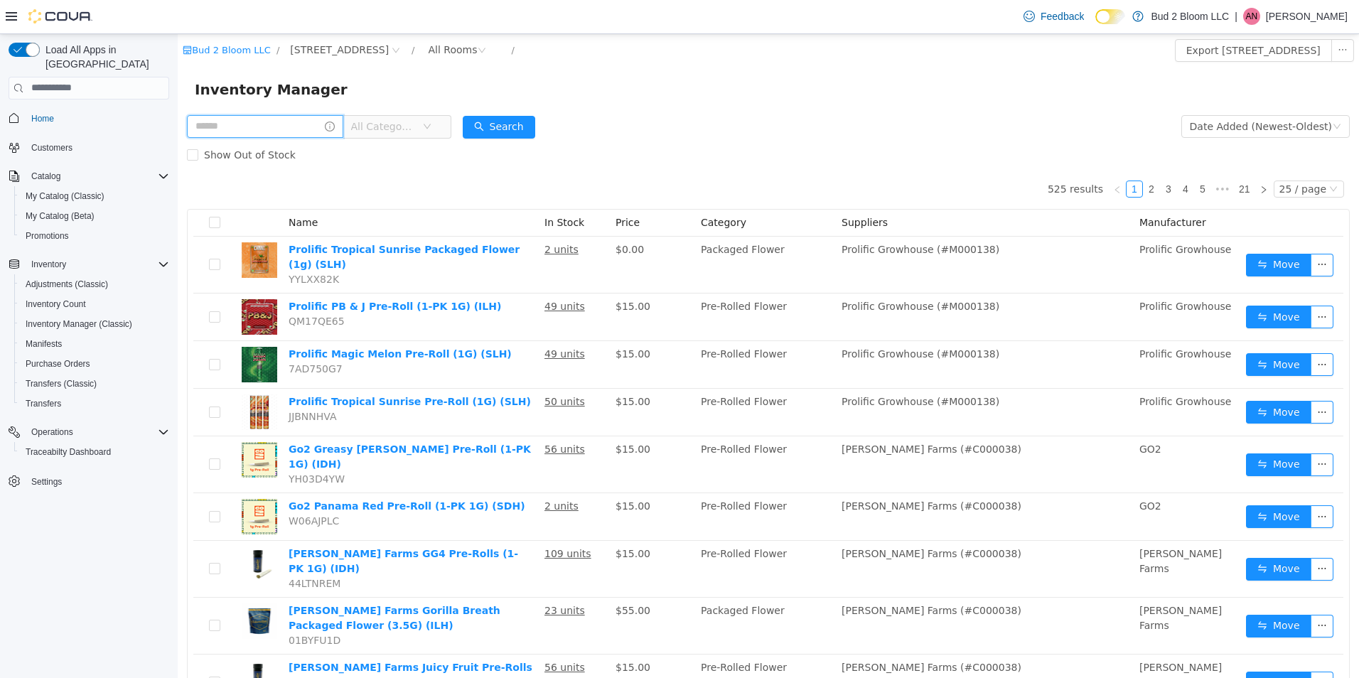
click at [250, 118] on input "text" at bounding box center [265, 125] width 156 height 23
type input "**********"
click at [511, 127] on button "Search" at bounding box center [499, 126] width 73 height 23
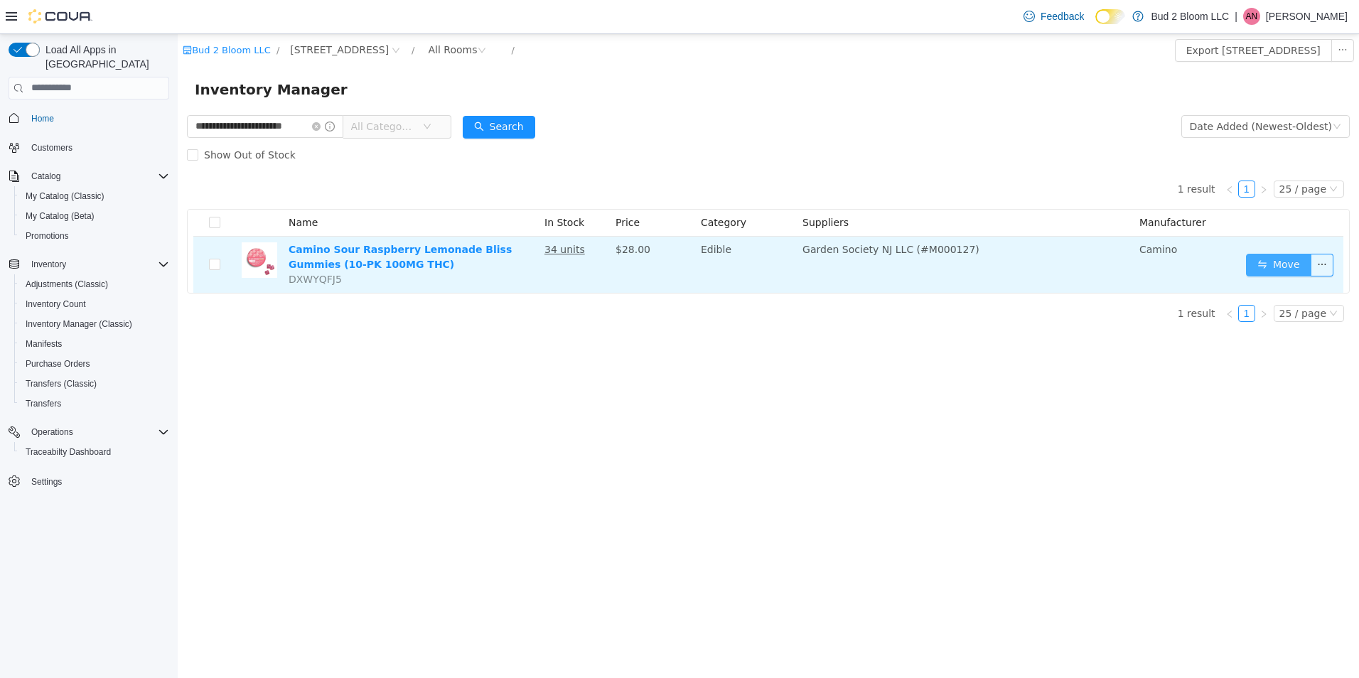
click at [1265, 257] on button "Move" at bounding box center [1278, 264] width 65 height 23
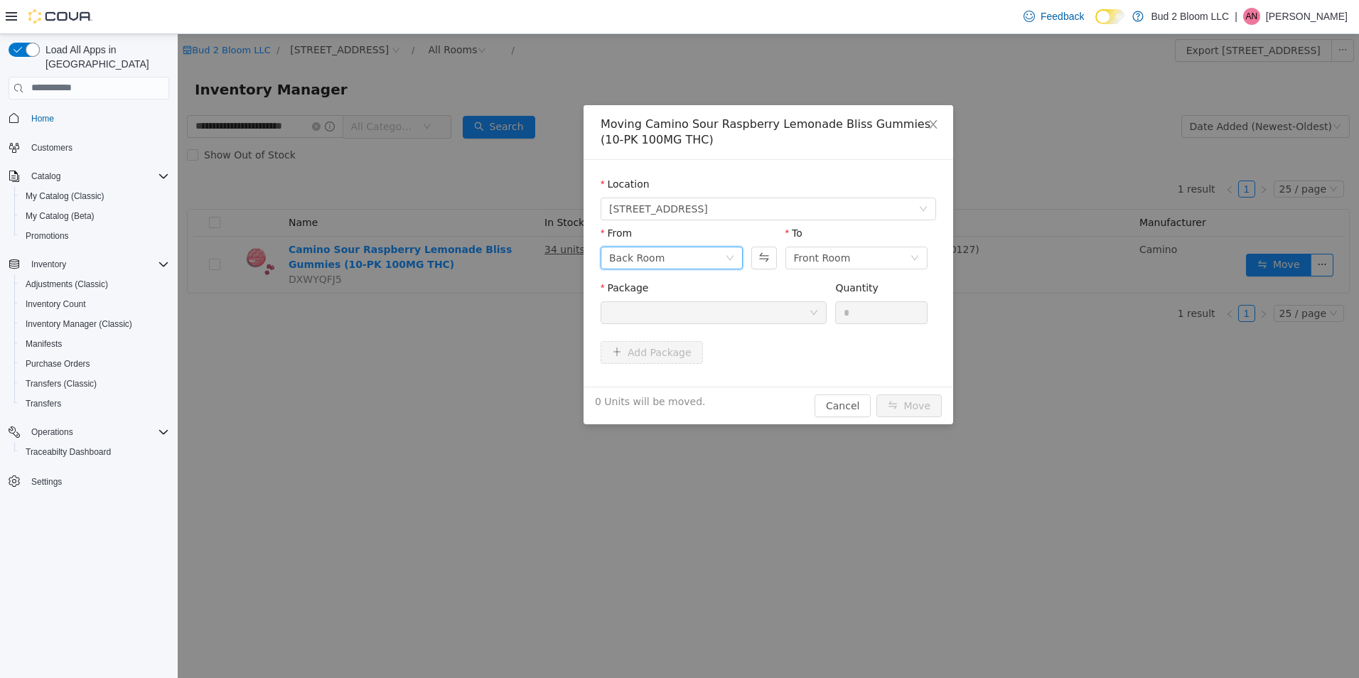
click at [680, 257] on div "Back Room" at bounding box center [667, 257] width 116 height 21
drag, startPoint x: 667, startPoint y: 380, endPoint x: 716, endPoint y: 346, distance: 59.8
click at [670, 380] on li "DEAL ROOM (PROMO)" at bounding box center [672, 376] width 142 height 23
click at [778, 310] on div at bounding box center [709, 311] width 200 height 21
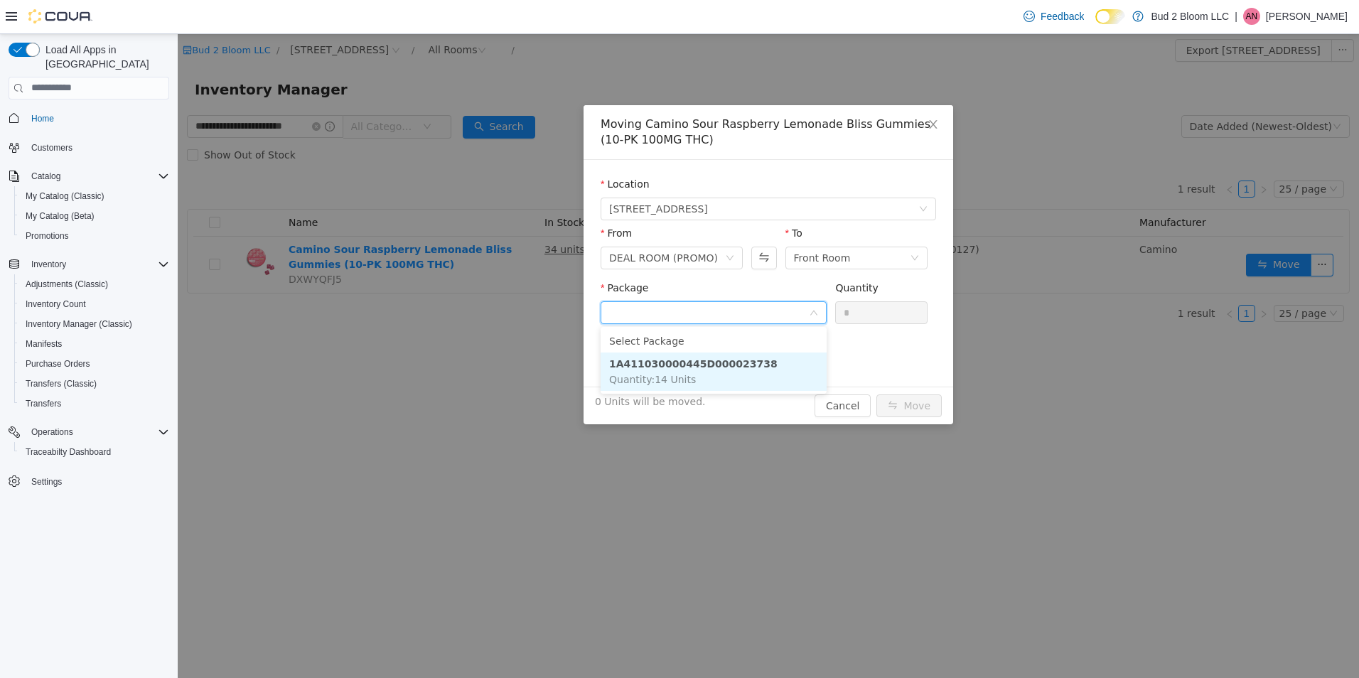
click at [746, 359] on li "1A411030000445D000023738 Quantity : 14 Units" at bounding box center [714, 371] width 226 height 38
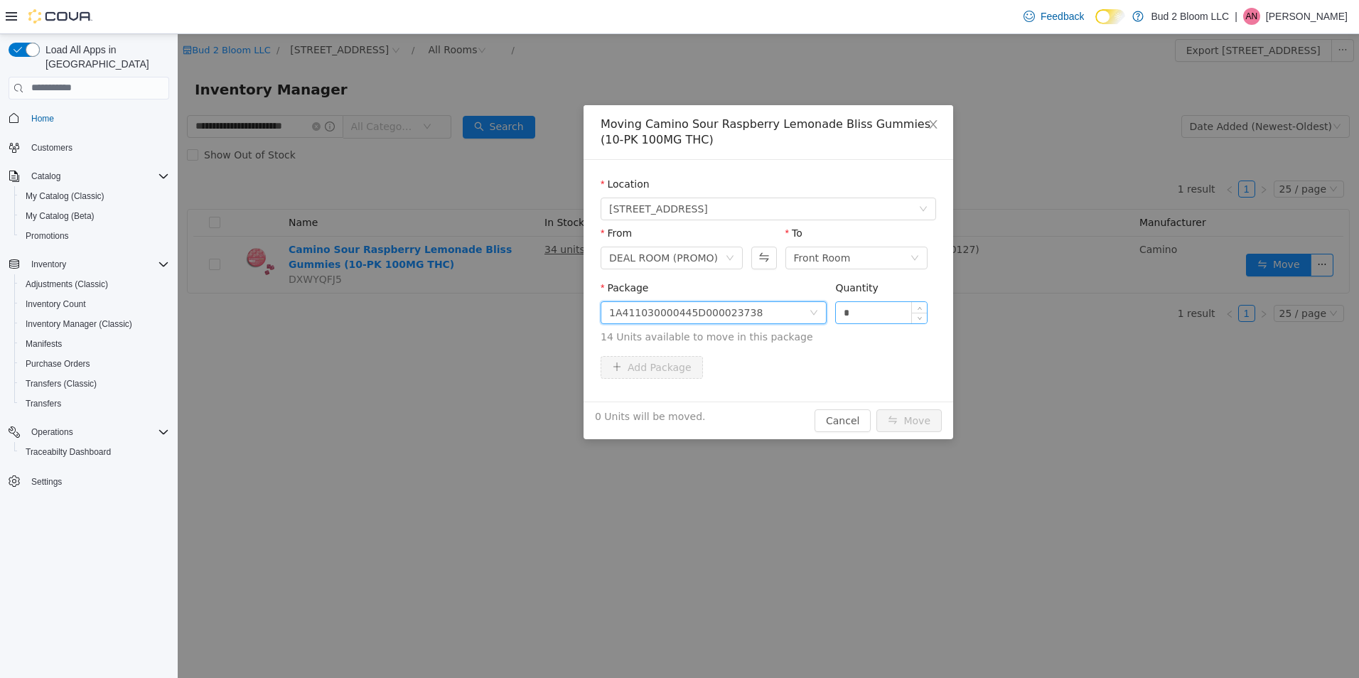
click at [843, 314] on input "*" at bounding box center [881, 311] width 91 height 21
click at [851, 312] on input "*" at bounding box center [881, 311] width 91 height 21
type input "**"
click at [877, 409] on button "Move" at bounding box center [909, 420] width 65 height 23
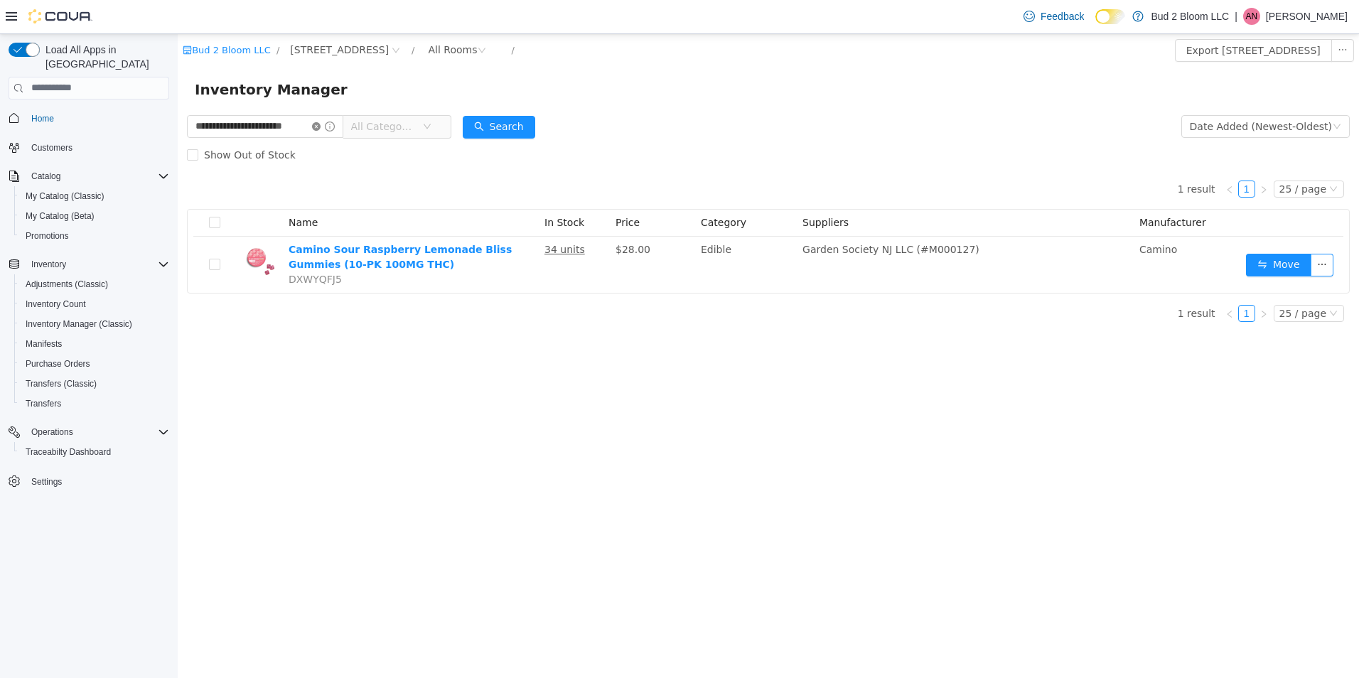
click at [319, 122] on icon "icon: close-circle" at bounding box center [316, 126] width 9 height 9
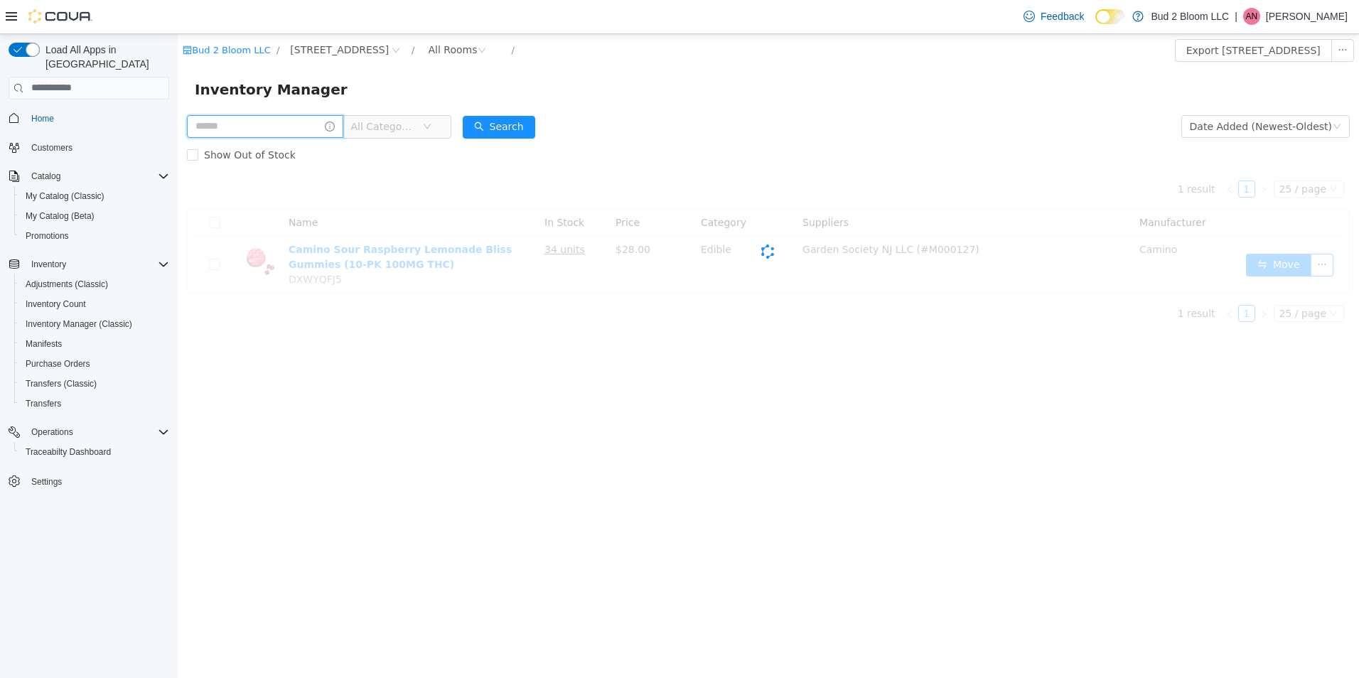
click at [282, 130] on input "text" at bounding box center [265, 125] width 156 height 23
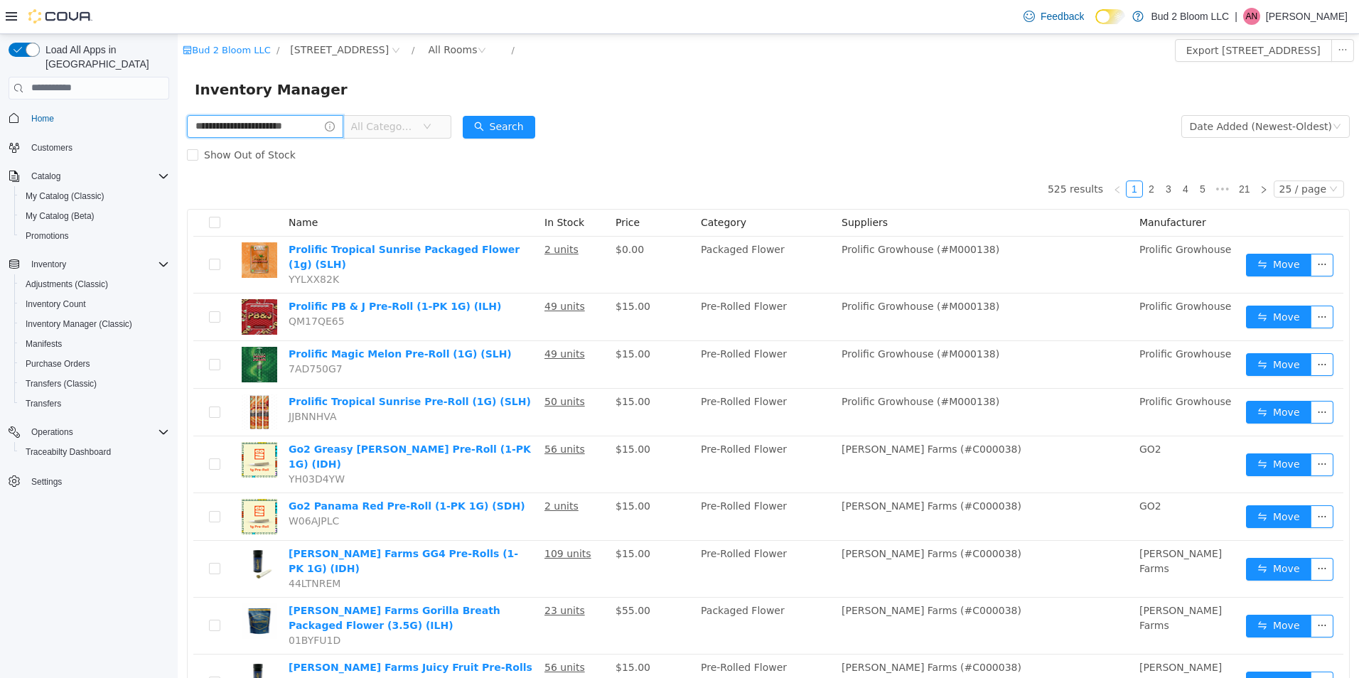
scroll to position [0, 18]
type input "**********"
click at [488, 125] on button "Search" at bounding box center [499, 126] width 73 height 23
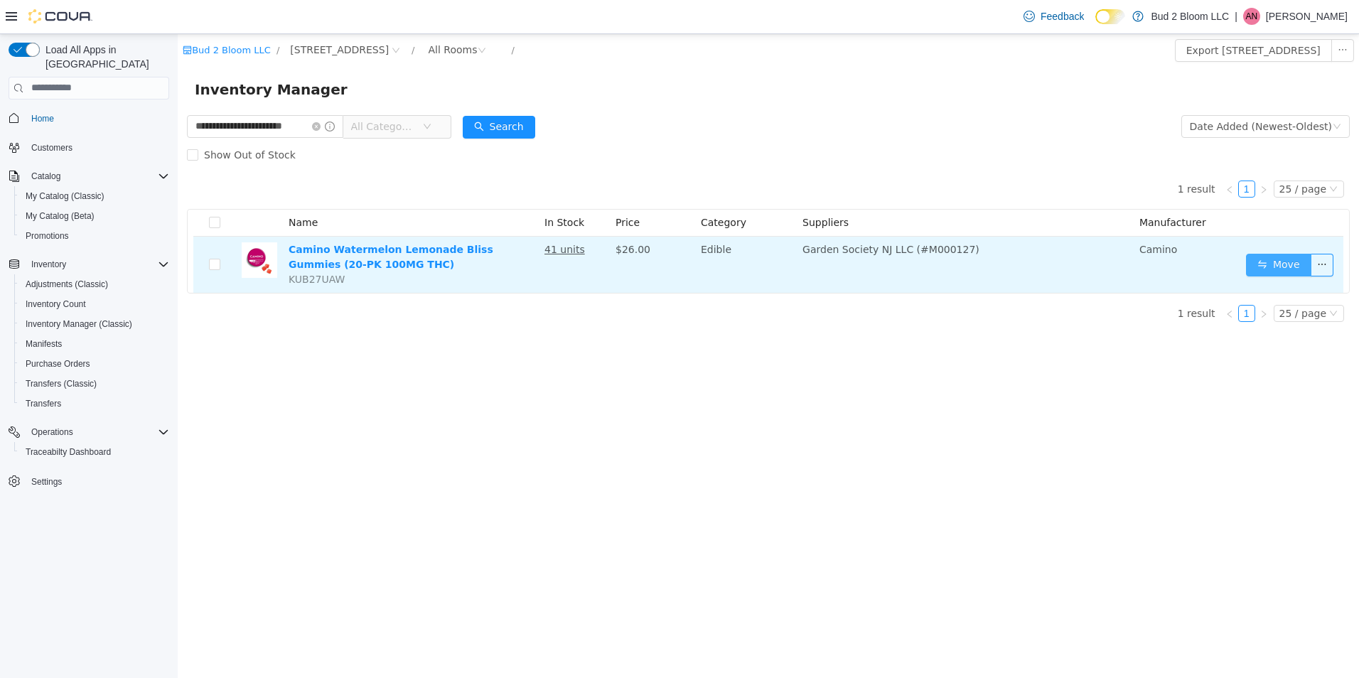
click at [1282, 264] on button "Move" at bounding box center [1278, 264] width 65 height 23
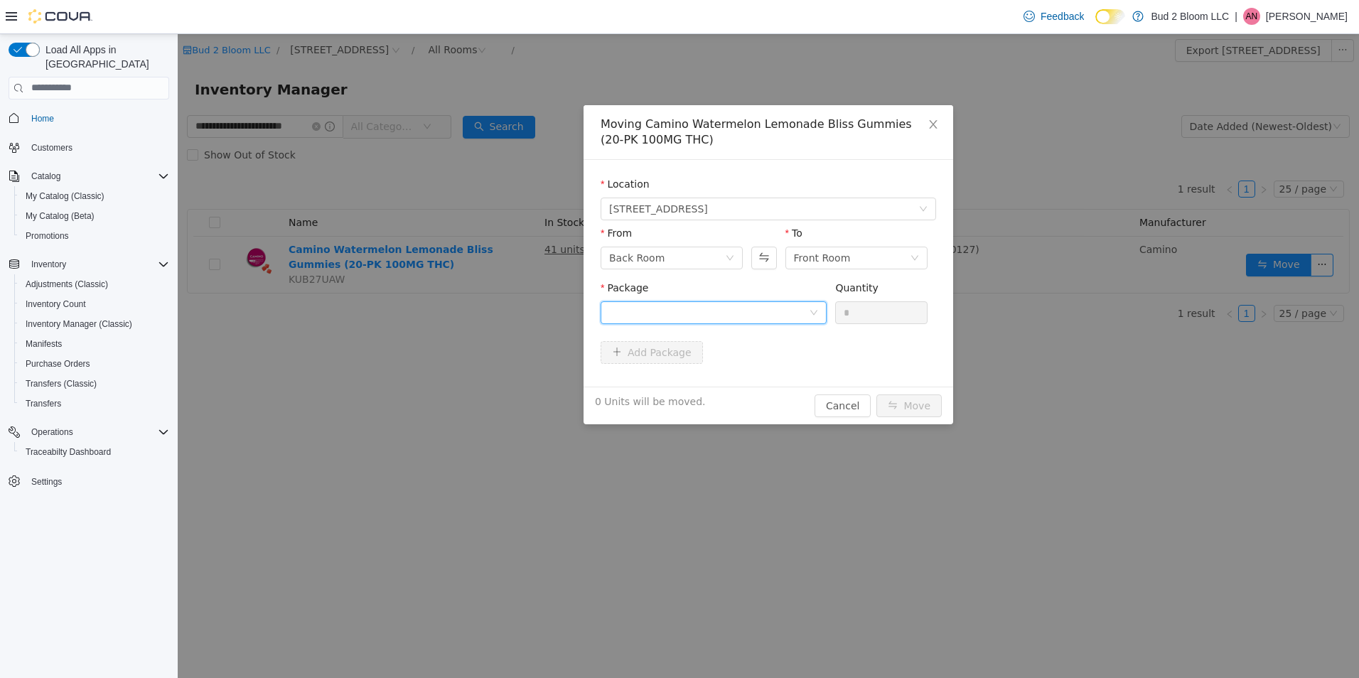
click at [654, 307] on div at bounding box center [709, 311] width 200 height 21
click at [711, 358] on strong "1A411030000445D000024724" at bounding box center [693, 363] width 168 height 11
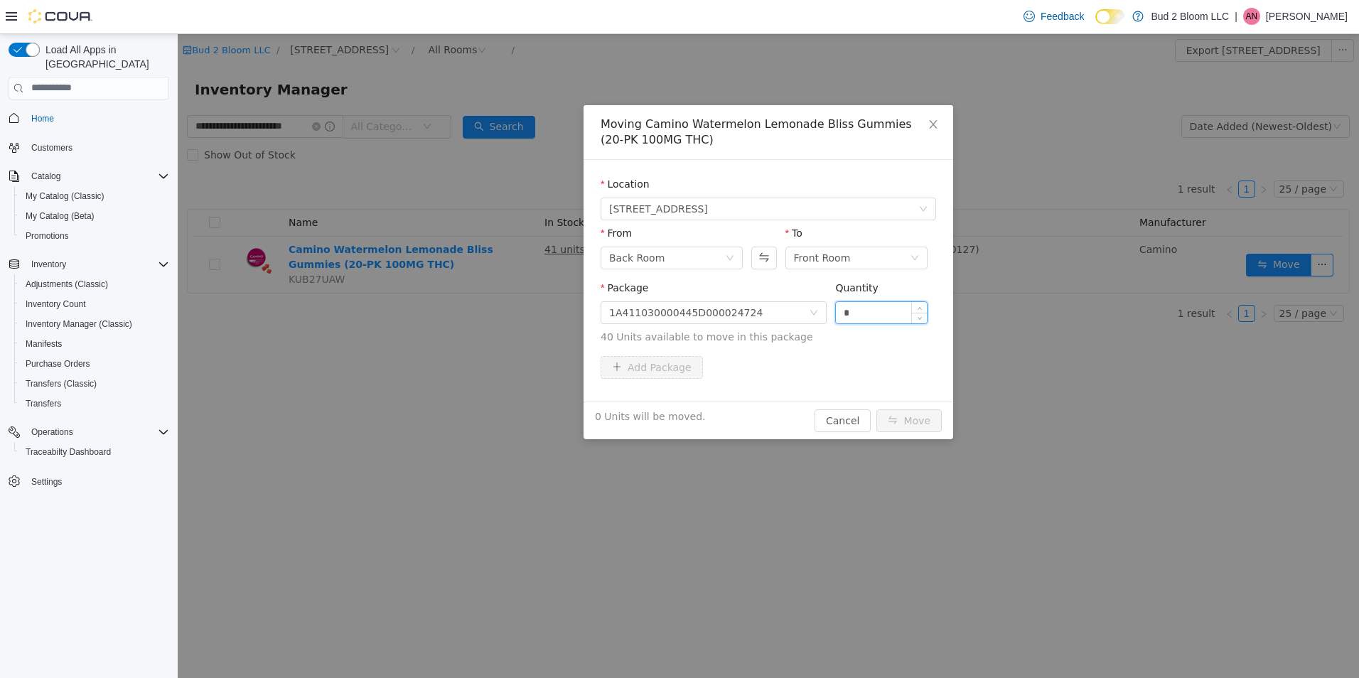
click at [860, 309] on input "*" at bounding box center [881, 311] width 91 height 21
type input "**"
click at [877, 409] on button "Move" at bounding box center [909, 420] width 65 height 23
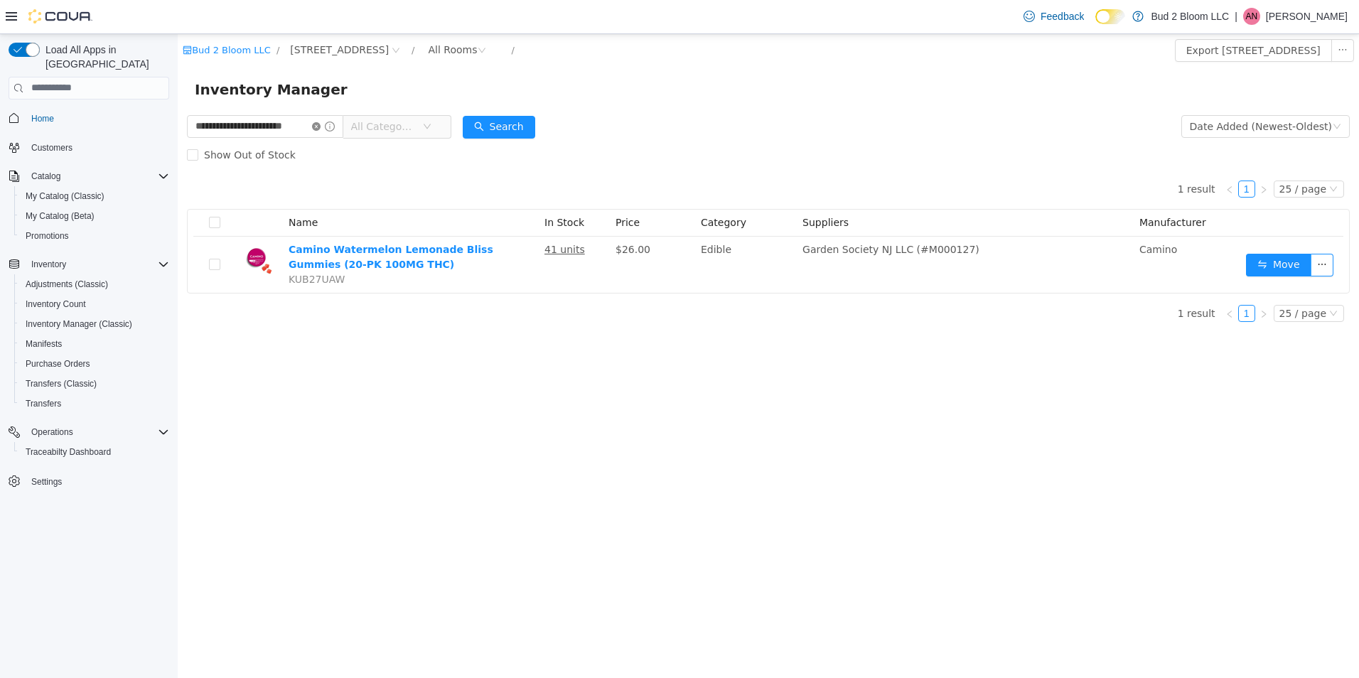
click at [318, 124] on icon "icon: close-circle" at bounding box center [316, 126] width 9 height 9
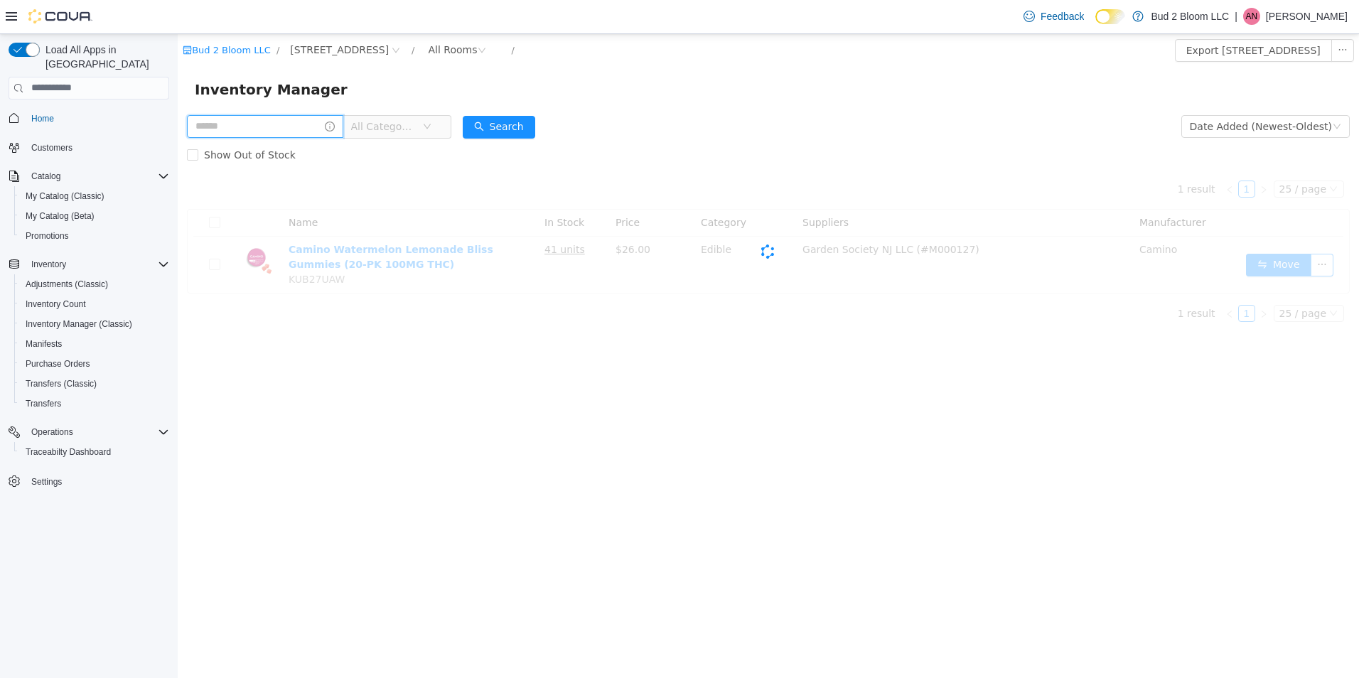
click at [269, 122] on input "text" at bounding box center [265, 125] width 156 height 23
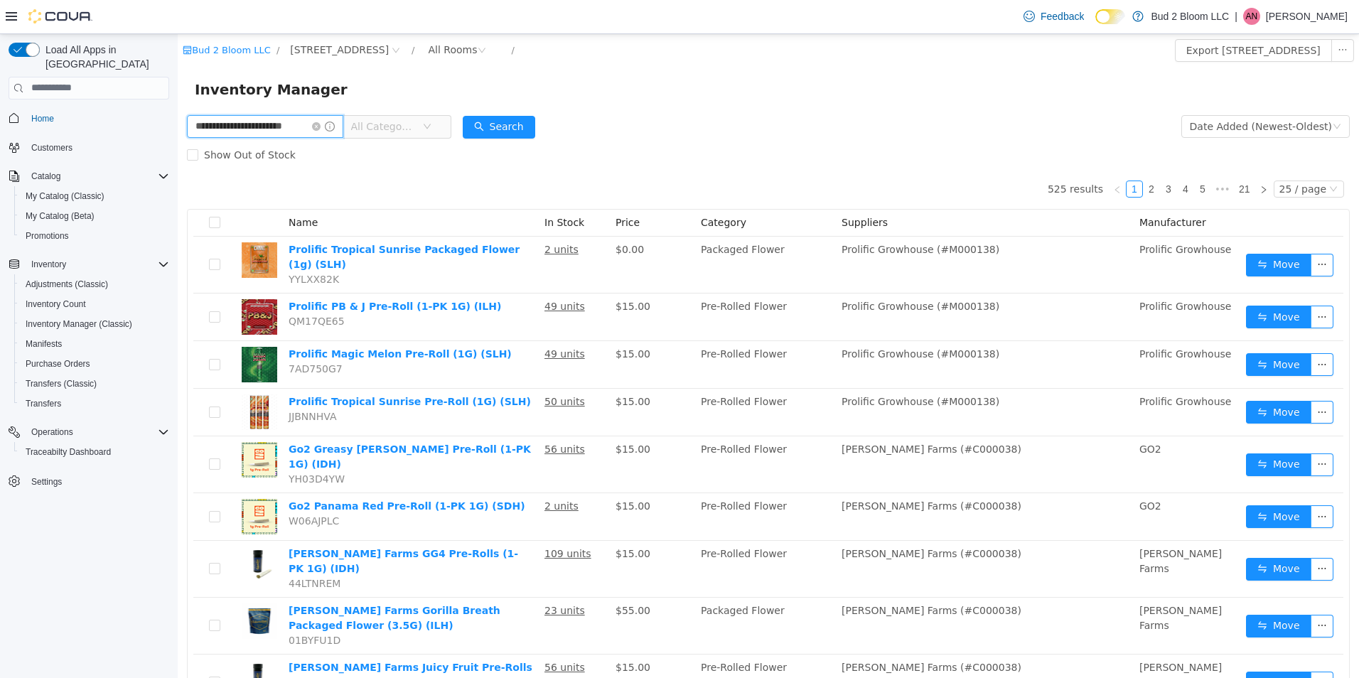
scroll to position [0, 18]
type input "**********"
click at [499, 129] on button "Search" at bounding box center [499, 126] width 73 height 23
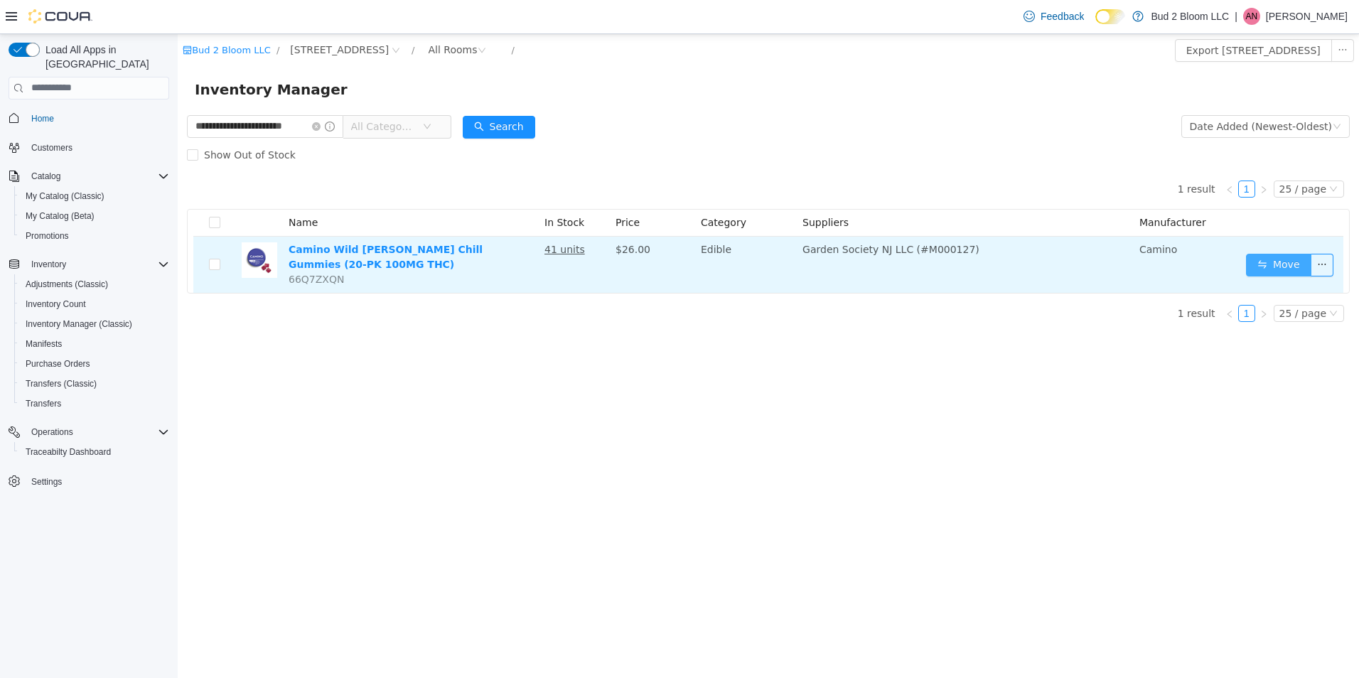
click at [1288, 267] on button "Move" at bounding box center [1278, 264] width 65 height 23
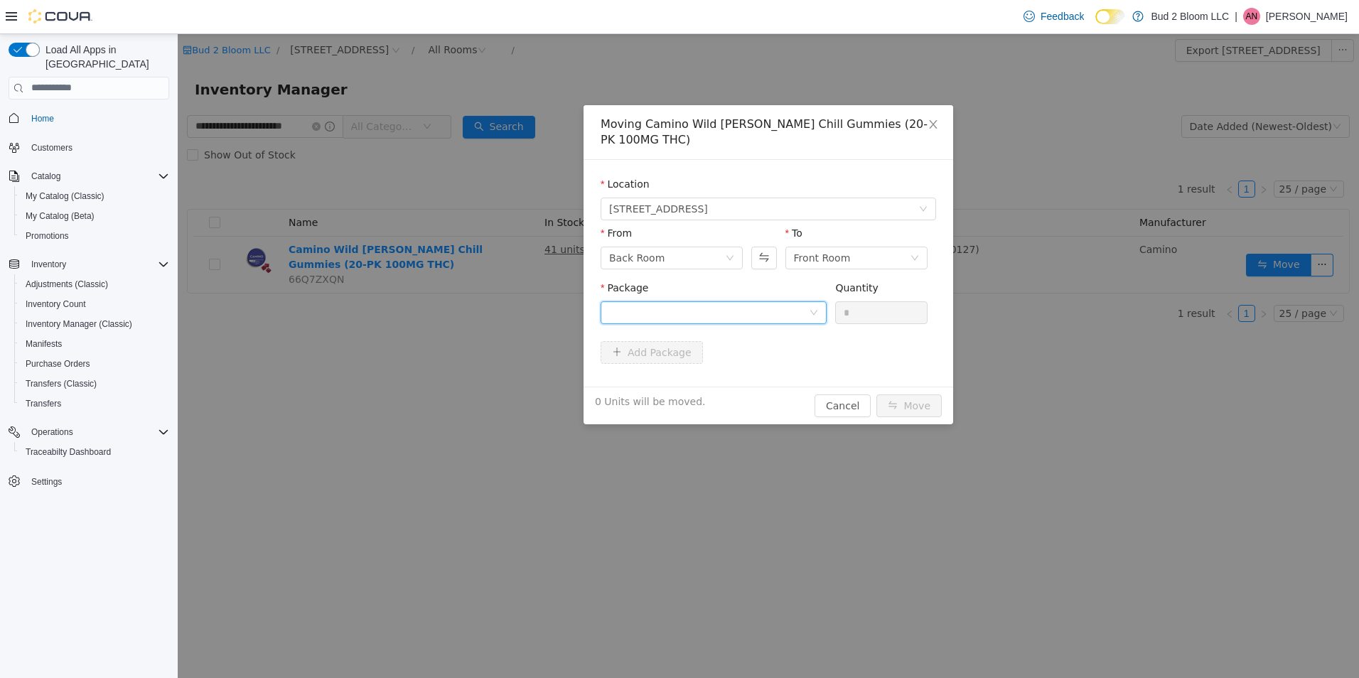
click at [737, 301] on div at bounding box center [709, 311] width 200 height 21
drag, startPoint x: 712, startPoint y: 343, endPoint x: 778, endPoint y: 323, distance: 69.1
click at [713, 343] on strong "1A411030000445D000024725" at bounding box center [693, 347] width 168 height 11
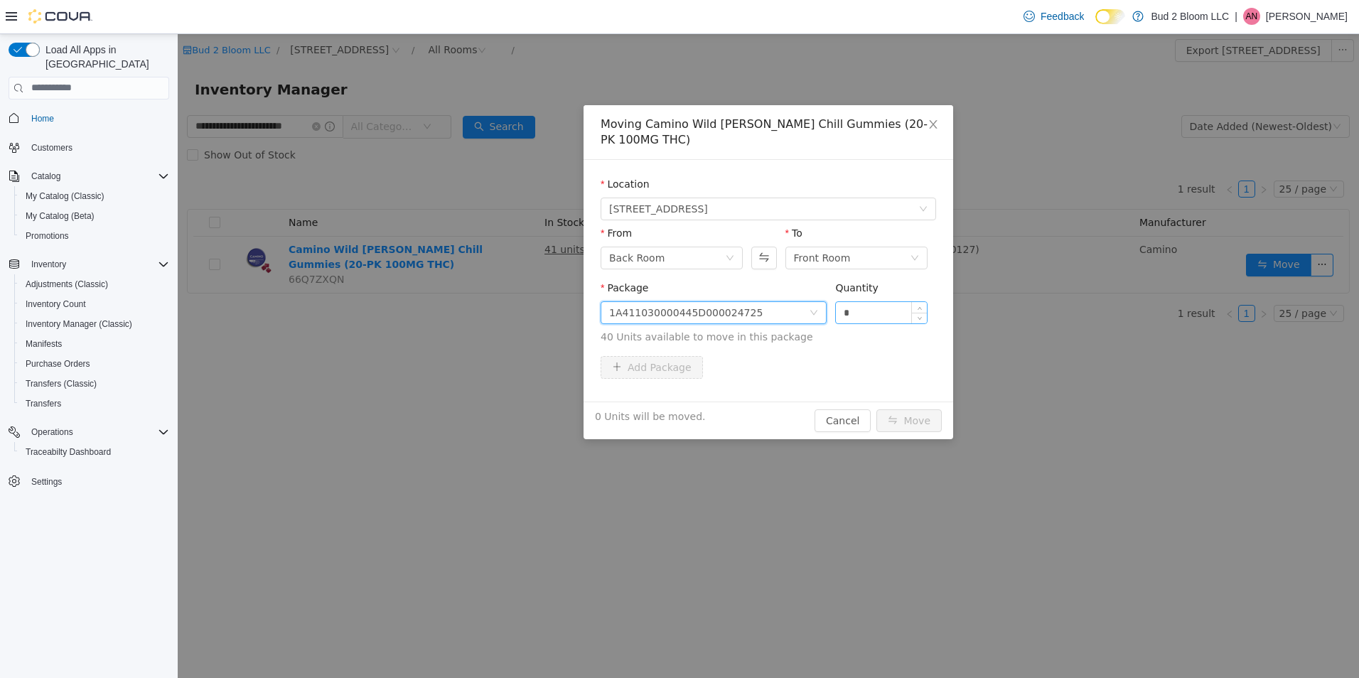
click at [872, 305] on input "*" at bounding box center [881, 311] width 91 height 21
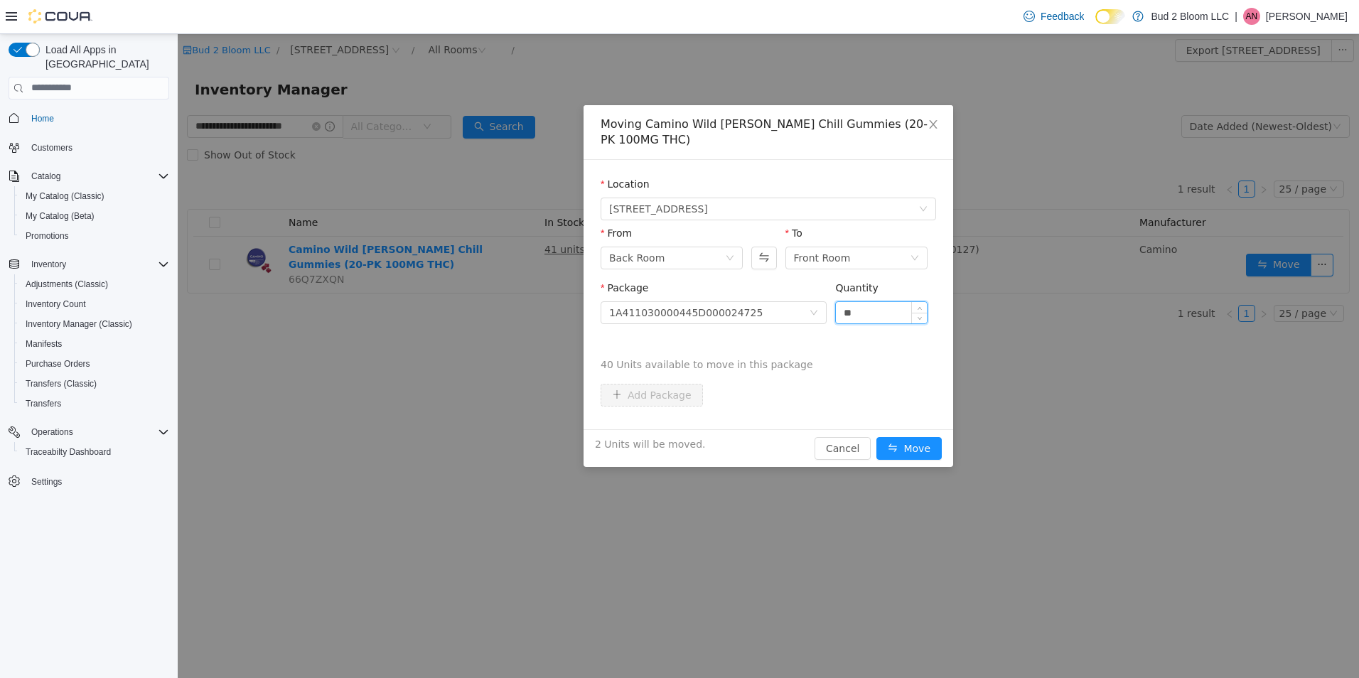
type input "**"
click at [877, 437] on button "Move" at bounding box center [909, 448] width 65 height 23
